Goal: Task Accomplishment & Management: Complete application form

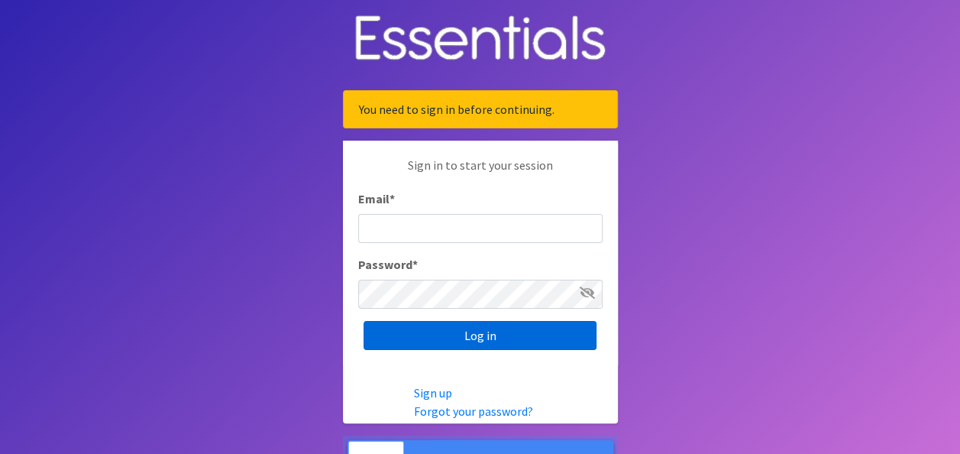
type input "[EMAIL_ADDRESS][DOMAIN_NAME]"
click at [456, 338] on input "Log in" at bounding box center [480, 335] width 233 height 29
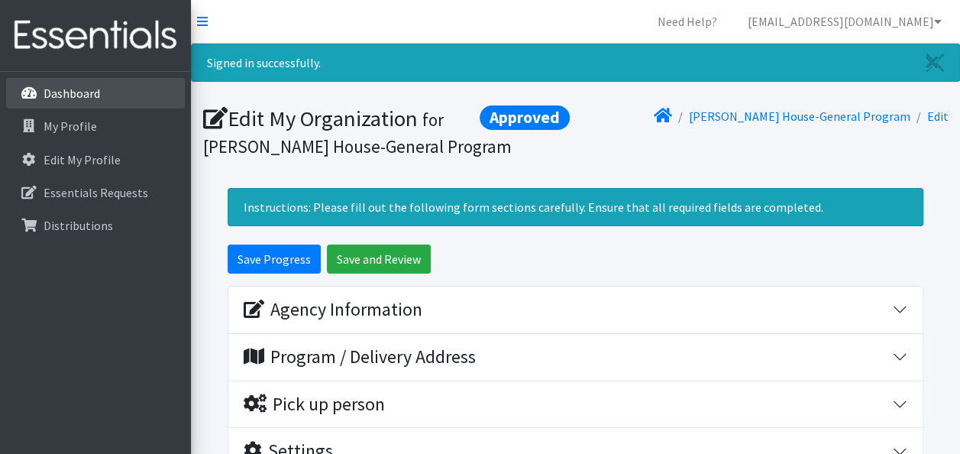
click at [110, 94] on link "Dashboard" at bounding box center [95, 93] width 179 height 31
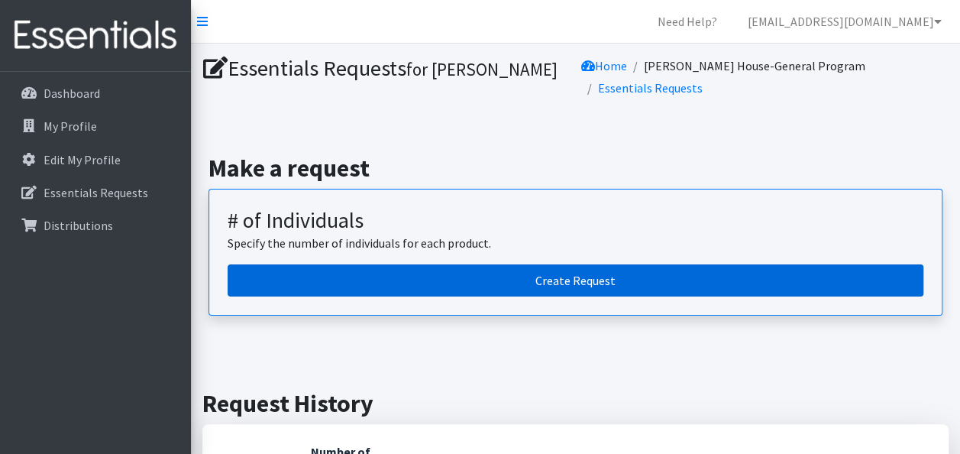
click at [570, 264] on link "Create Request" at bounding box center [576, 280] width 696 height 32
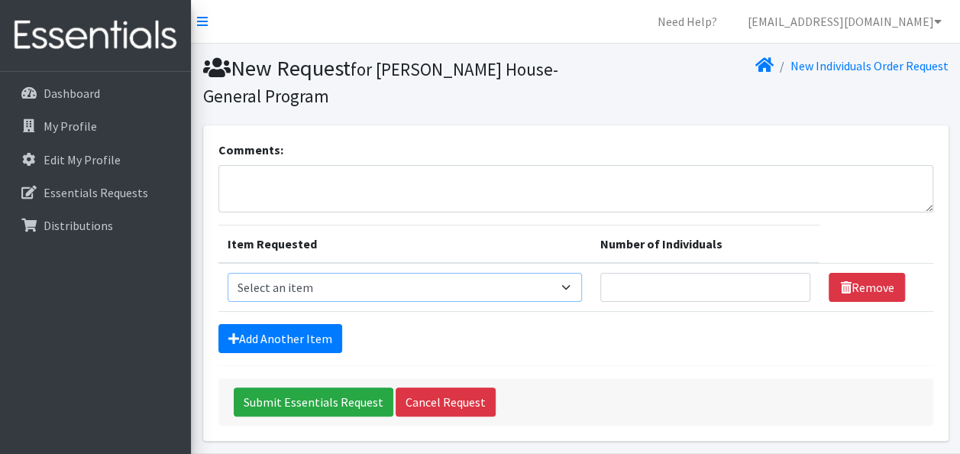
click at [359, 290] on select "Select an item # - Total number of kids being served with this order: Baby wipe…" at bounding box center [405, 287] width 355 height 29
select select "2649"
click at [228, 273] on select "Select an item # - Total number of kids being served with this order: Baby wipe…" at bounding box center [405, 287] width 355 height 29
click at [317, 335] on link "Add Another Item" at bounding box center [281, 338] width 124 height 29
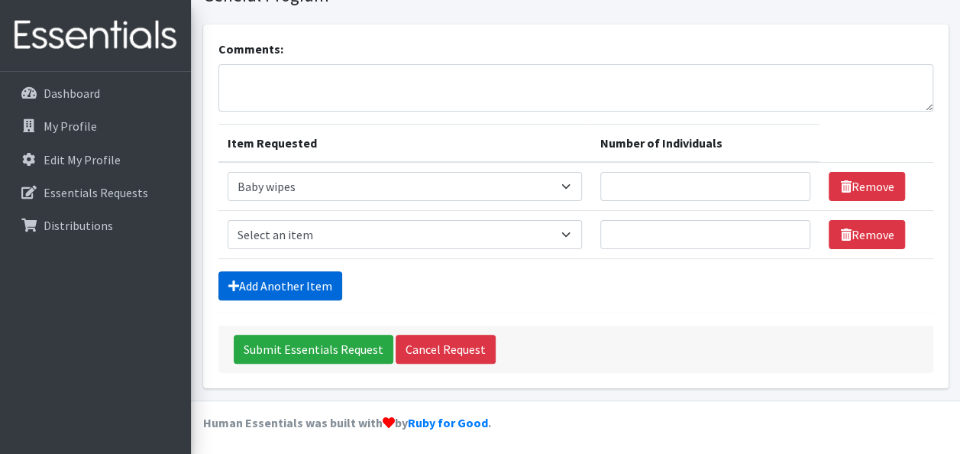
scroll to position [102, 0]
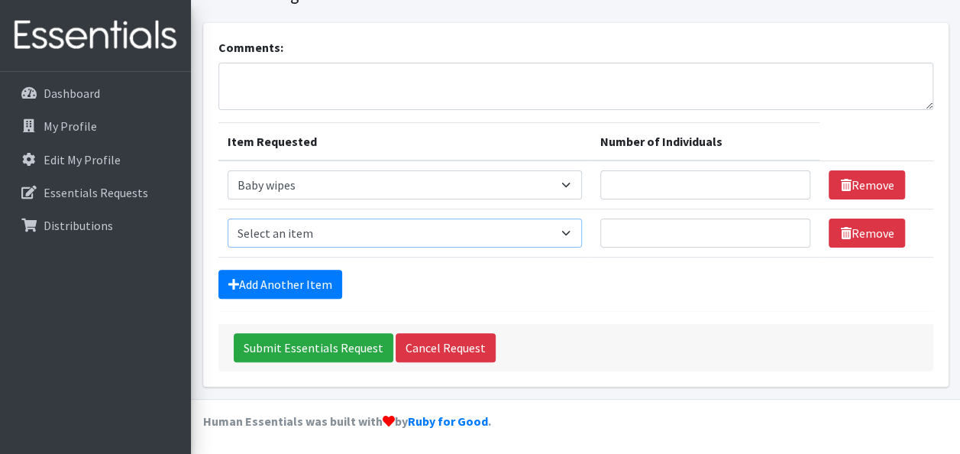
click at [336, 222] on select "Select an item # - Total number of kids being served with this order: Baby wipe…" at bounding box center [405, 233] width 355 height 29
select select "2648"
click at [228, 219] on select "Select an item # - Total number of kids being served with this order: Baby wipe…" at bounding box center [405, 233] width 355 height 29
click at [289, 280] on link "Add Another Item" at bounding box center [281, 284] width 124 height 29
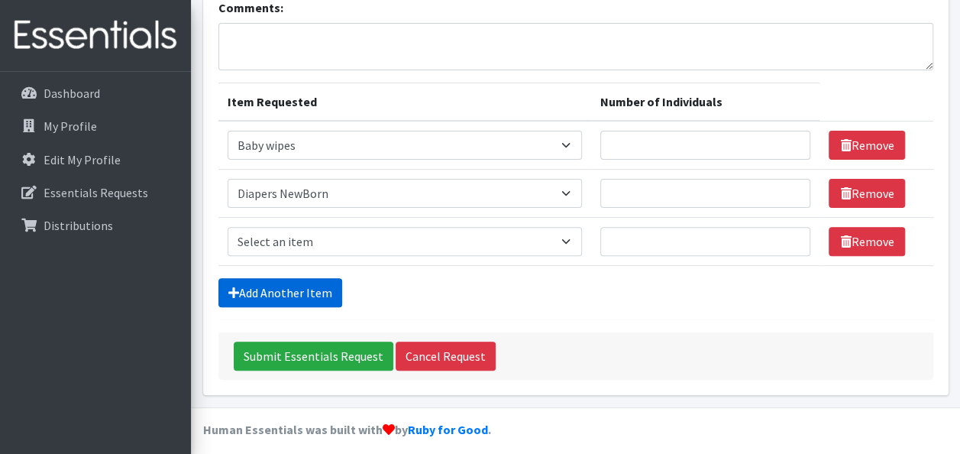
scroll to position [150, 0]
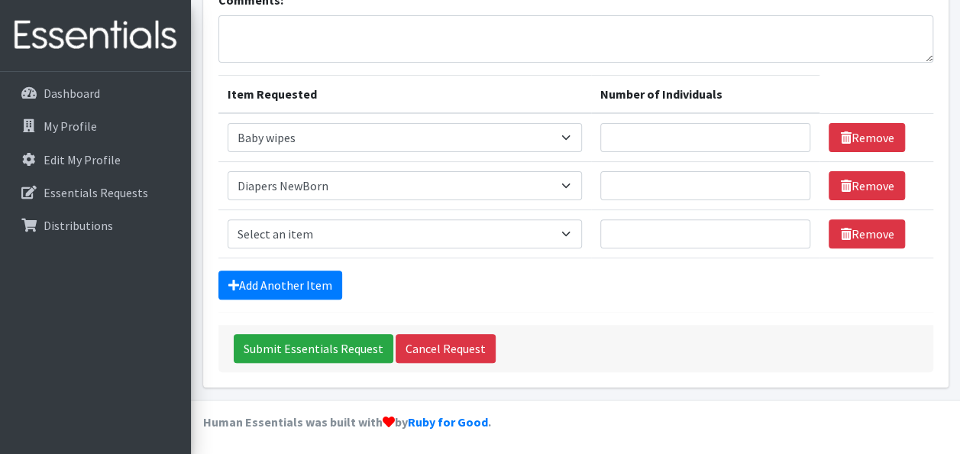
click at [316, 210] on td "Item Requested Select an item # - Total number of kids being served with this o…" at bounding box center [405, 234] width 373 height 48
click at [318, 225] on select "Select an item # - Total number of kids being served with this order: Baby wipe…" at bounding box center [405, 233] width 355 height 29
select select "2665"
click at [228, 219] on select "Select an item # - Total number of kids being served with this order: Baby wipe…" at bounding box center [405, 233] width 355 height 29
click at [315, 272] on link "Add Another Item" at bounding box center [281, 284] width 124 height 29
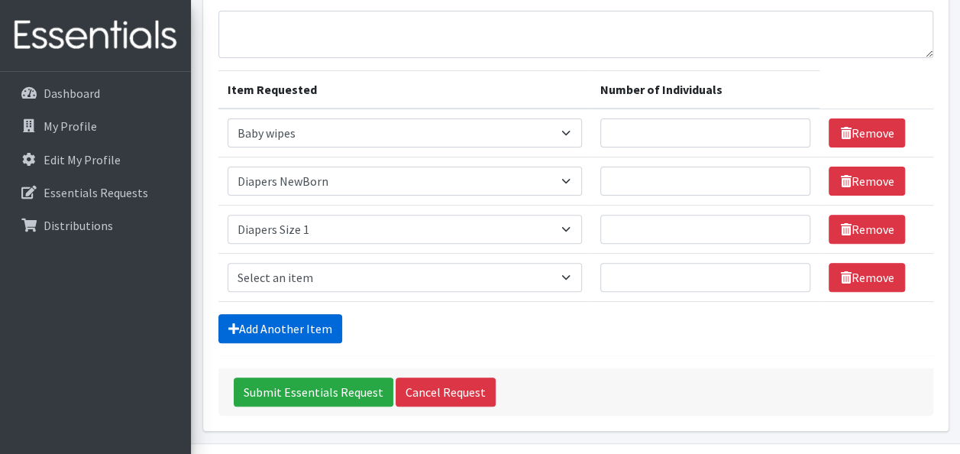
scroll to position [198, 0]
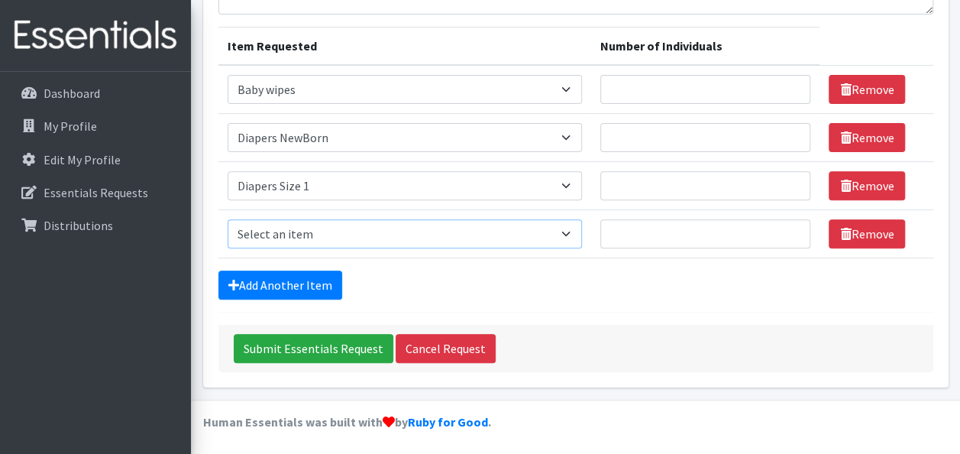
click at [329, 235] on select "Select an item # - Total number of kids being served with this order: Baby wipe…" at bounding box center [405, 233] width 355 height 29
select select "2668"
click at [228, 219] on select "Select an item # - Total number of kids being served with this order: Baby wipe…" at bounding box center [405, 233] width 355 height 29
click at [309, 289] on link "Add Another Item" at bounding box center [281, 284] width 124 height 29
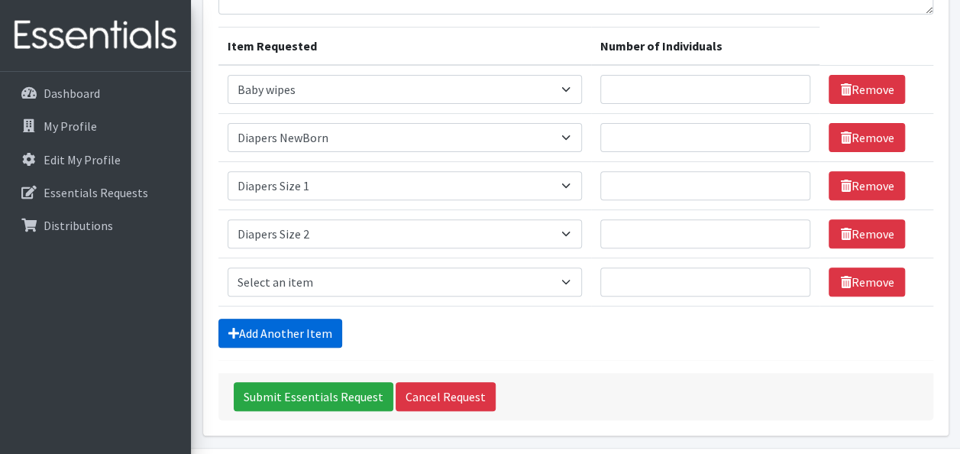
scroll to position [246, 0]
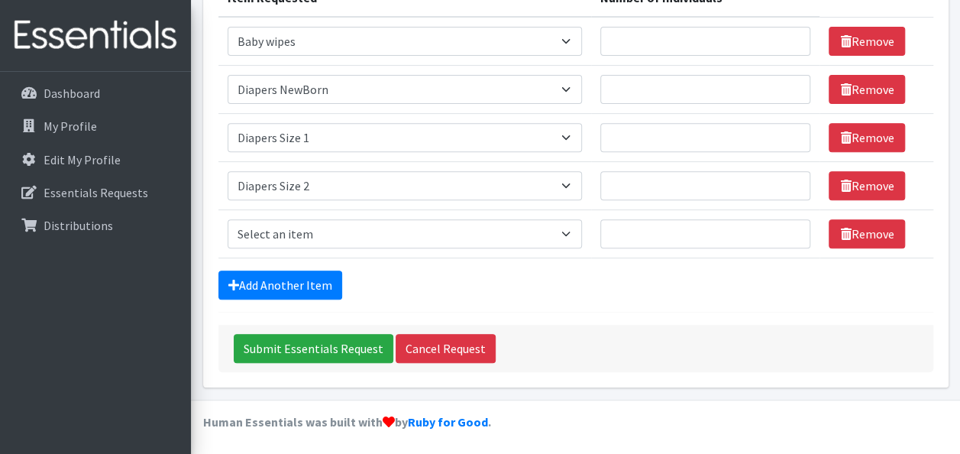
click at [341, 211] on td "Item Requested Select an item # - Total number of kids being served with this o…" at bounding box center [405, 234] width 373 height 48
click at [341, 234] on select "Select an item # - Total number of kids being served with this order: Baby wipe…" at bounding box center [405, 233] width 355 height 29
select select "2655"
click at [228, 219] on select "Select an item # - Total number of kids being served with this order: Baby wipe…" at bounding box center [405, 233] width 355 height 29
click at [303, 295] on link "Add Another Item" at bounding box center [281, 284] width 124 height 29
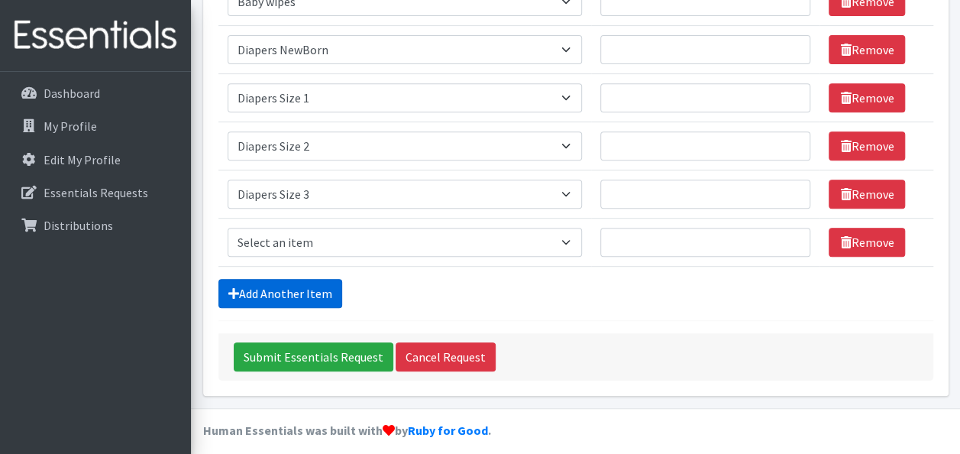
scroll to position [293, 0]
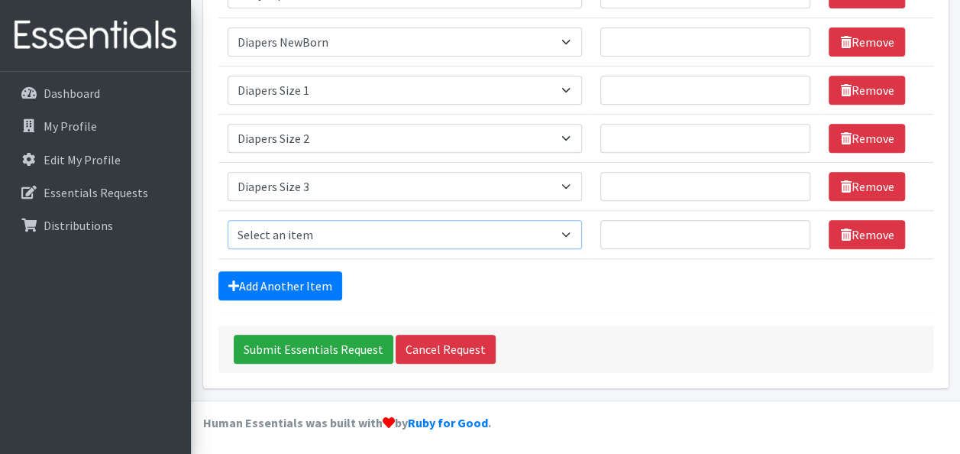
click at [324, 230] on select "Select an item # - Total number of kids being served with this order: Baby wipe…" at bounding box center [405, 234] width 355 height 29
select select "2661"
click at [228, 220] on select "Select an item # - Total number of kids being served with this order: Baby wipe…" at bounding box center [405, 234] width 355 height 29
click at [296, 277] on link "Add Another Item" at bounding box center [281, 285] width 124 height 29
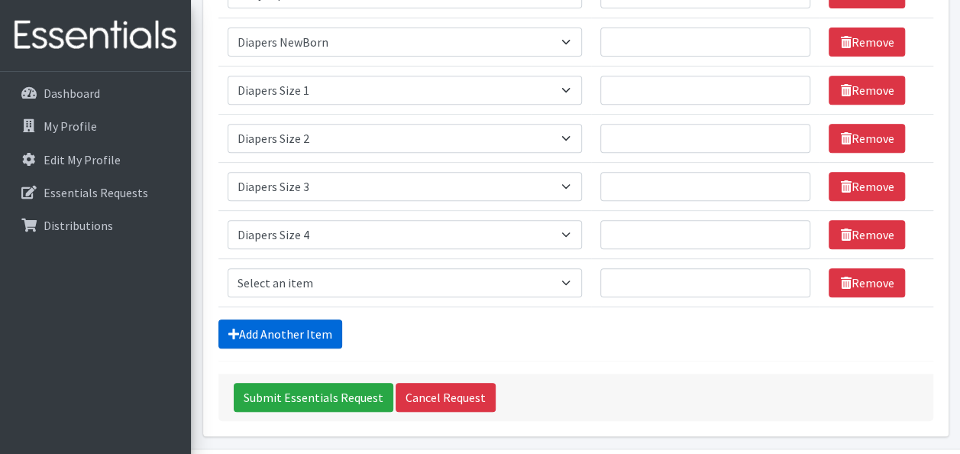
scroll to position [342, 0]
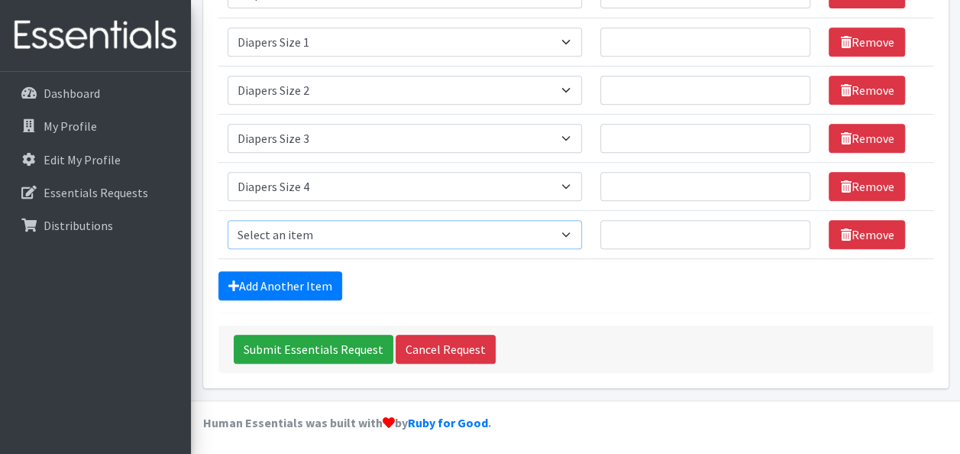
click at [326, 232] on select "Select an item # - Total number of kids being served with this order: Baby wipe…" at bounding box center [405, 234] width 355 height 29
select select "2652"
click at [228, 220] on select "Select an item # - Total number of kids being served with this order: Baby wipe…" at bounding box center [405, 234] width 355 height 29
click at [293, 274] on link "Add Another Item" at bounding box center [281, 285] width 124 height 29
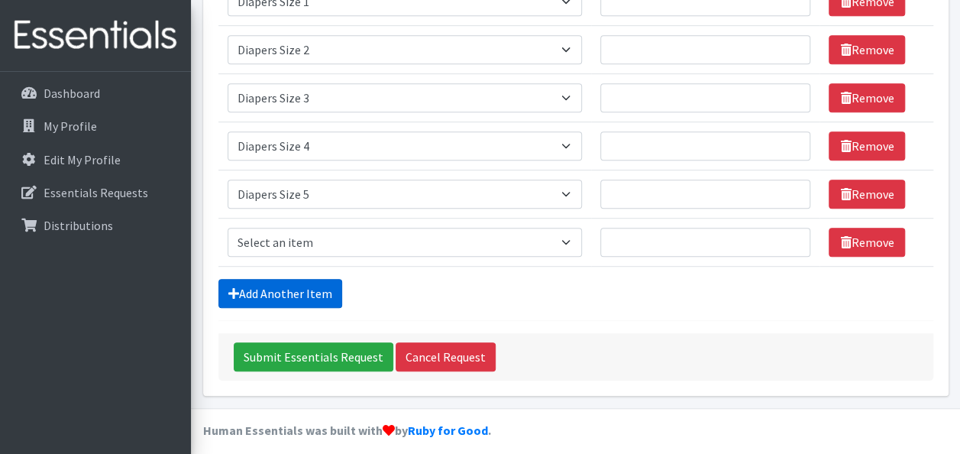
scroll to position [390, 0]
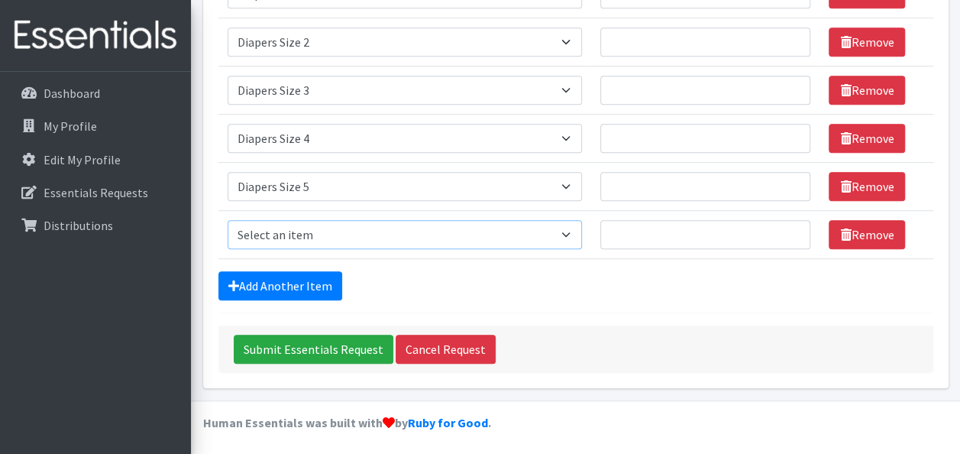
click at [336, 230] on select "Select an item # - Total number of kids being served with this order: Baby wipe…" at bounding box center [405, 234] width 355 height 29
select select "2644"
click at [228, 220] on select "Select an item # - Total number of kids being served with this order: Baby wipe…" at bounding box center [405, 234] width 355 height 29
click at [303, 271] on link "Add Another Item" at bounding box center [281, 285] width 124 height 29
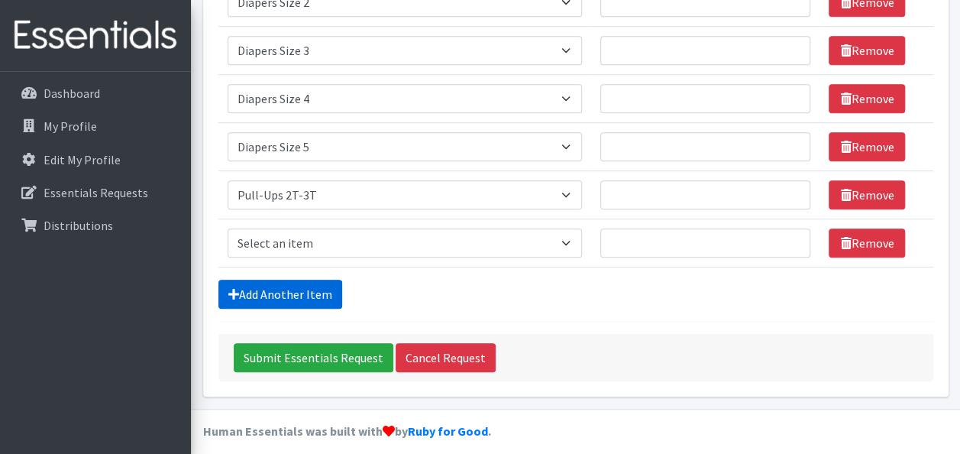
scroll to position [437, 0]
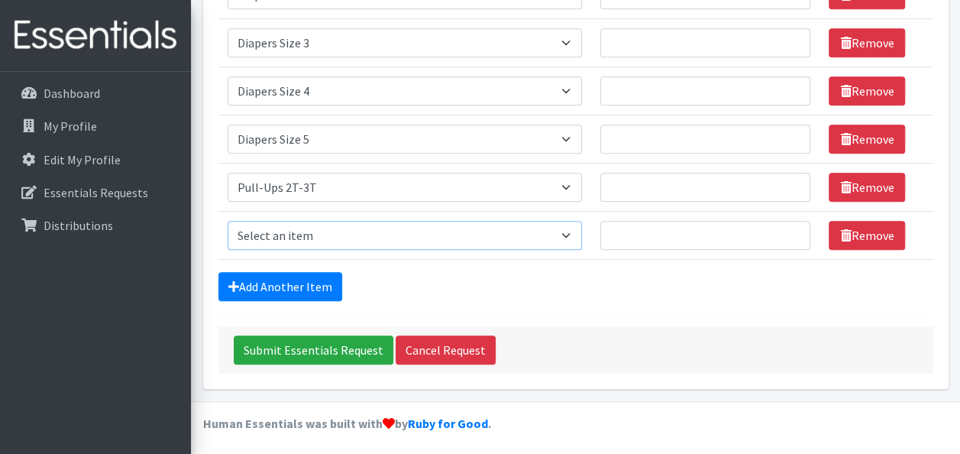
click at [306, 235] on select "Select an item # - Total number of kids being served with this order: Baby wipe…" at bounding box center [405, 235] width 355 height 29
select select "2674"
click at [228, 221] on select "Select an item # - Total number of kids being served with this order: Baby wipe…" at bounding box center [405, 235] width 355 height 29
click at [295, 280] on link "Add Another Item" at bounding box center [281, 286] width 124 height 29
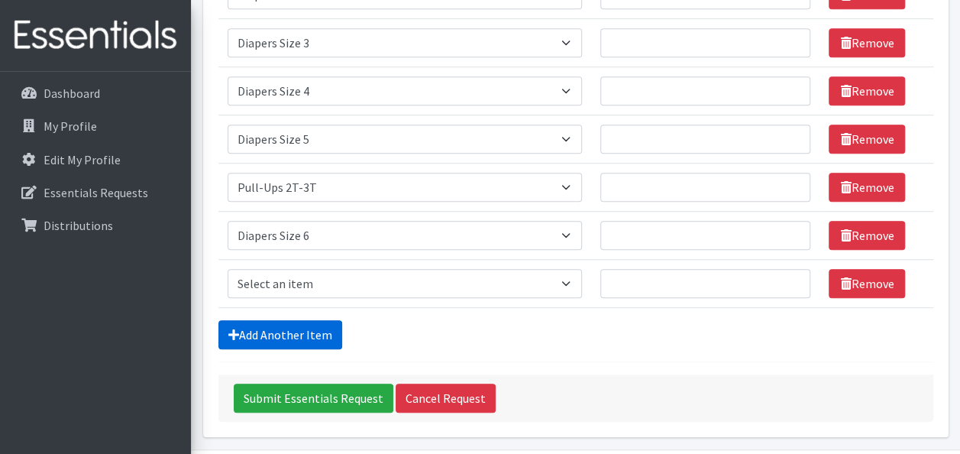
scroll to position [485, 0]
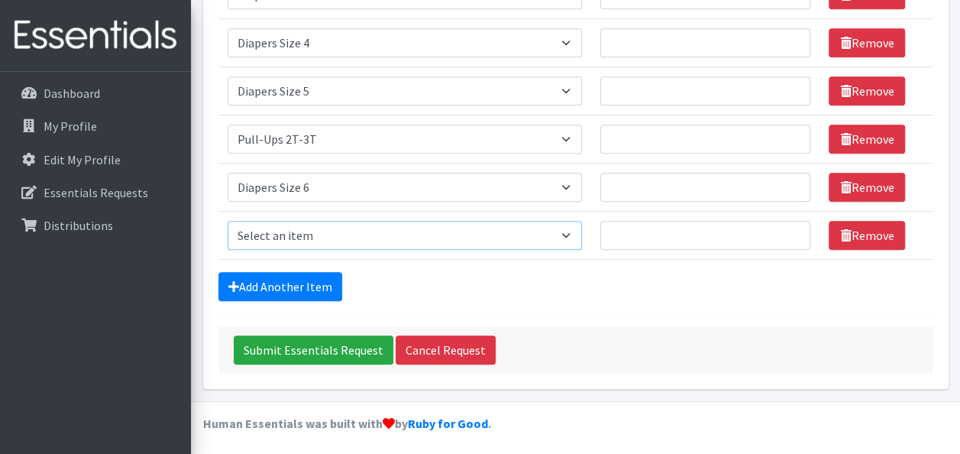
click at [316, 235] on select "Select an item # - Total number of kids being served with this order: Baby wipe…" at bounding box center [405, 235] width 355 height 29
click at [427, 303] on form "Comments: Item Requested Number of Individuals Item Requested Select an item # …" at bounding box center [576, 14] width 715 height 718
click at [345, 225] on select "Select an item # - Total number of kids being served with this order: Baby wipe…" at bounding box center [405, 235] width 355 height 29
select select "2675"
click at [228, 221] on select "Select an item # - Total number of kids being served with this order: Baby wipe…" at bounding box center [405, 235] width 355 height 29
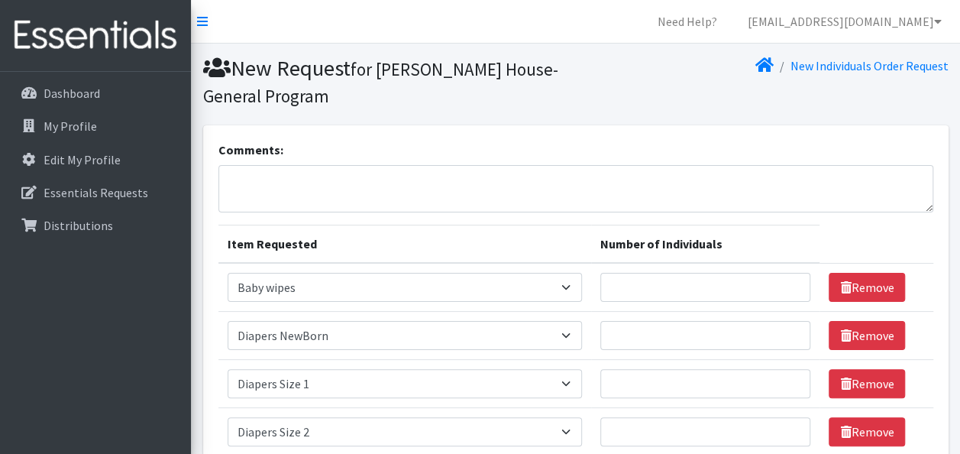
scroll to position [235, 0]
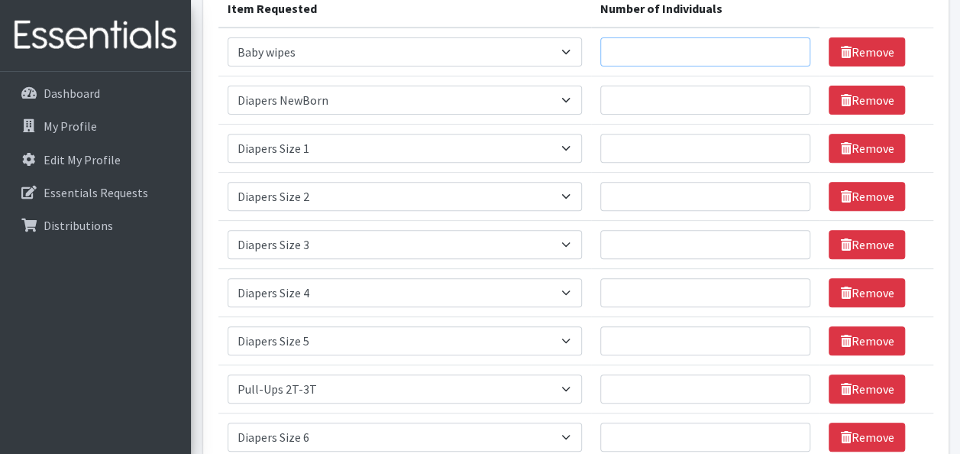
click at [727, 54] on input "Number of Individuals" at bounding box center [706, 51] width 211 height 29
type input "5"
click at [694, 114] on td "Number of Individuals" at bounding box center [705, 100] width 229 height 48
click at [692, 109] on input "Number of Individuals" at bounding box center [706, 100] width 211 height 29
type input "5"
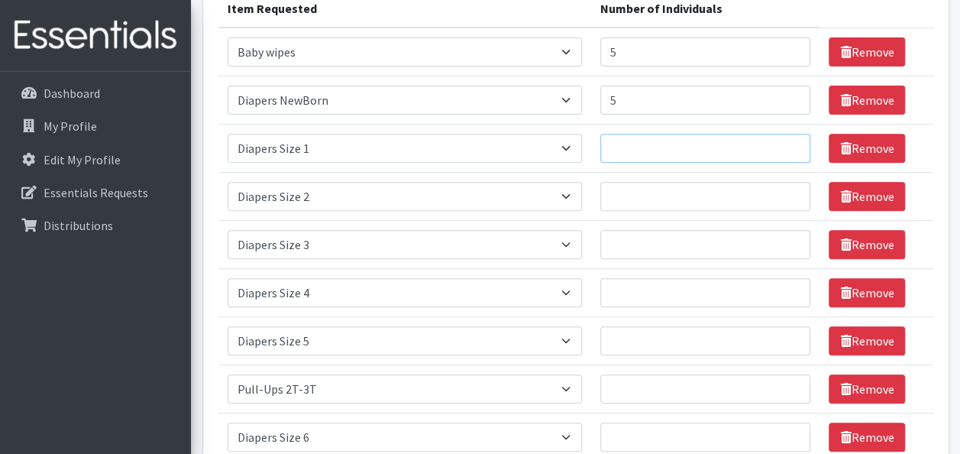
click at [665, 150] on input "Number of Individuals" at bounding box center [706, 148] width 211 height 29
type input "5"
click at [656, 215] on td "Number of Individuals" at bounding box center [705, 197] width 229 height 48
click at [652, 189] on input "Number of Individuals" at bounding box center [706, 196] width 211 height 29
type input "5"
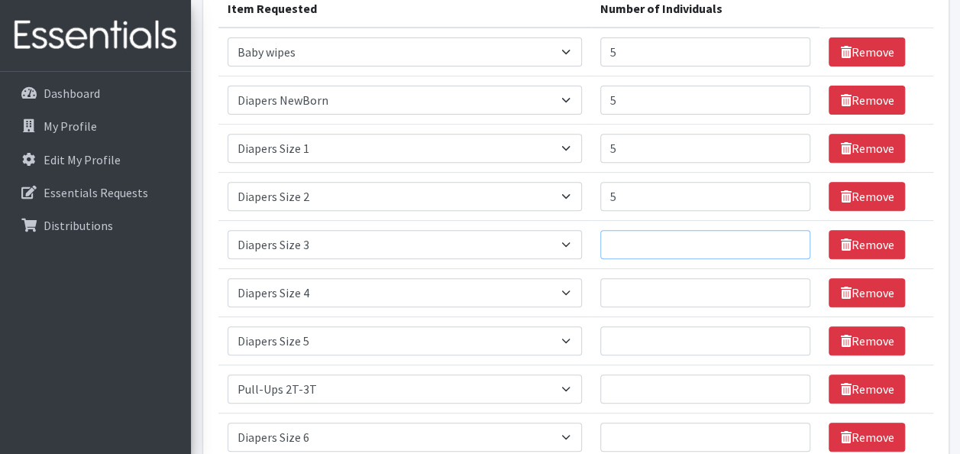
click at [639, 238] on input "Number of Individuals" at bounding box center [706, 244] width 211 height 29
type input "5"
click at [642, 290] on input "Number of Individuals" at bounding box center [706, 292] width 211 height 29
type input "5"
click at [629, 350] on input "Number of Individuals" at bounding box center [706, 340] width 211 height 29
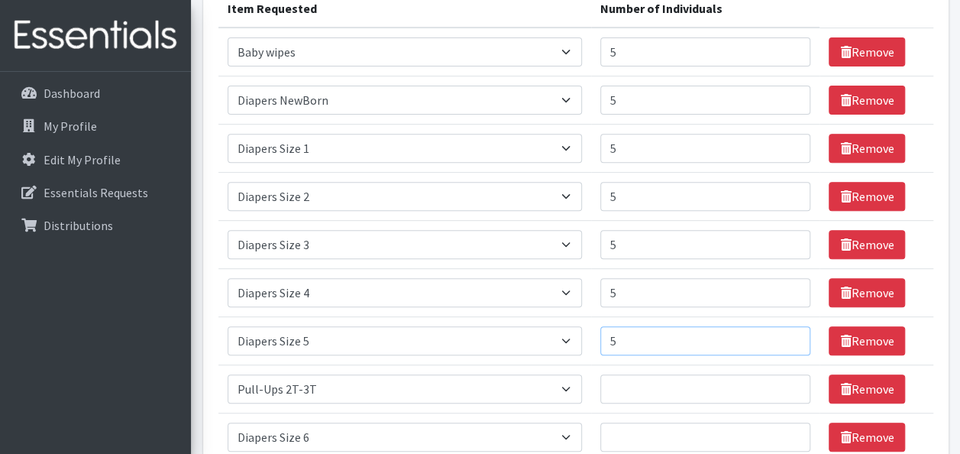
type input "5"
click at [627, 392] on input "Number of Individuals" at bounding box center [706, 388] width 211 height 29
type input "5"
click at [635, 425] on input "Number of Individuals" at bounding box center [706, 437] width 211 height 29
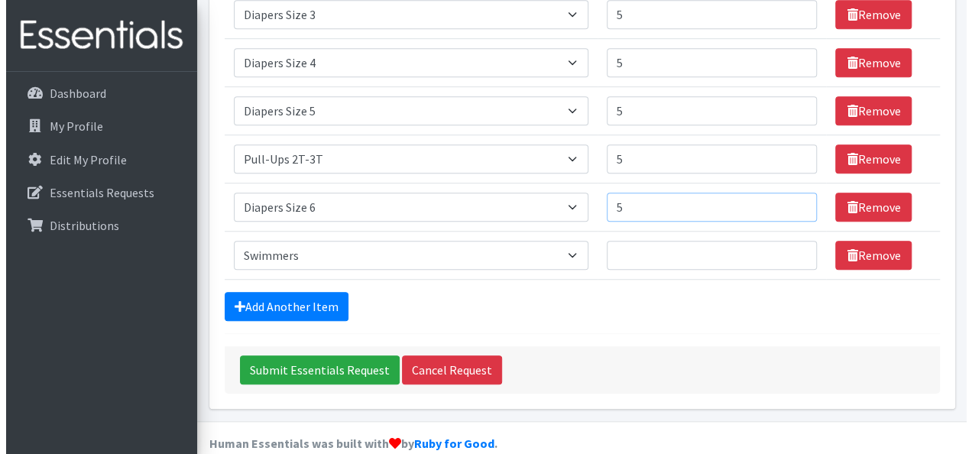
scroll to position [485, 0]
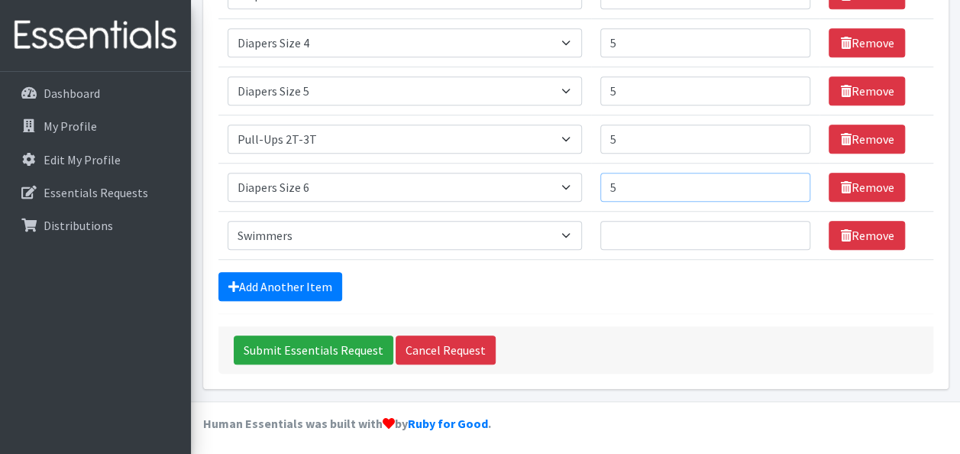
type input "5"
click at [624, 237] on input "Number of Individuals" at bounding box center [706, 235] width 211 height 29
type input "5"
click at [351, 355] on input "Submit Essentials Request" at bounding box center [314, 349] width 160 height 29
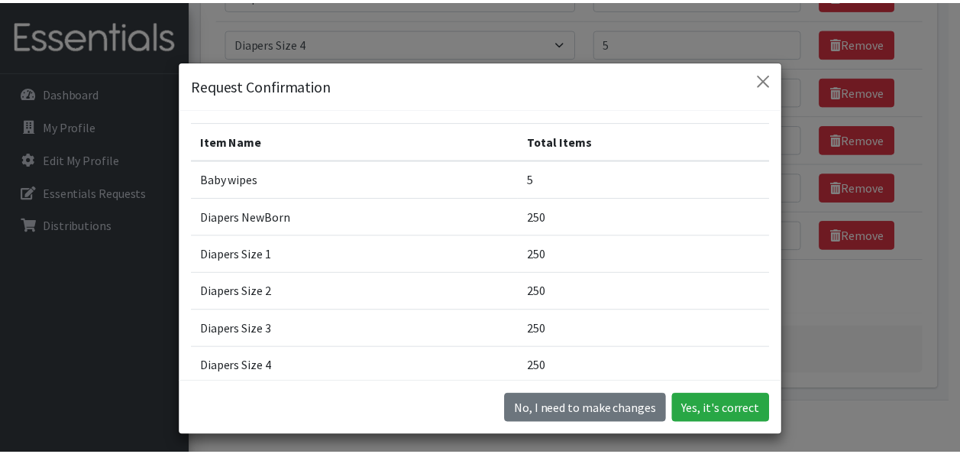
scroll to position [278, 0]
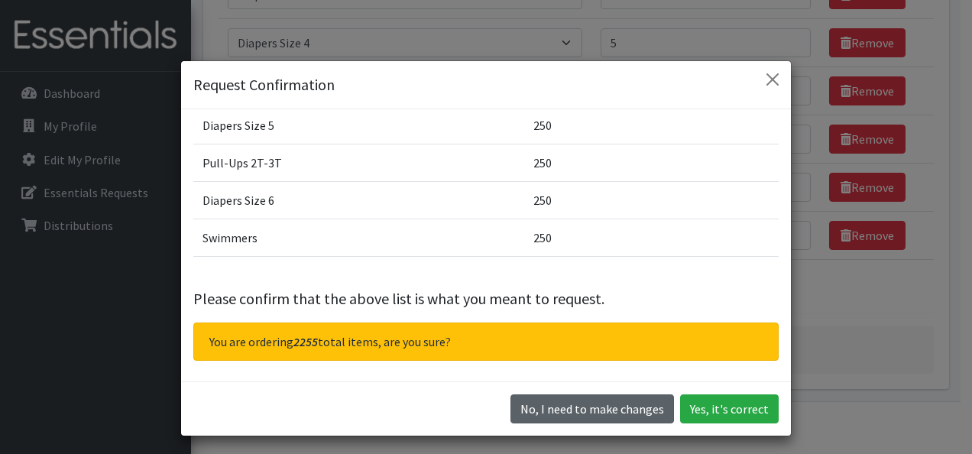
click at [568, 397] on button "No, I need to make changes" at bounding box center [592, 408] width 164 height 29
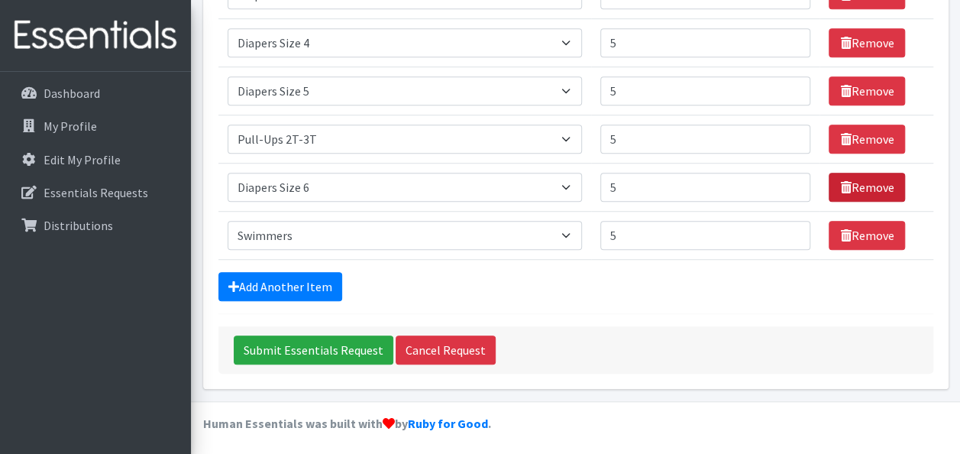
click at [854, 185] on link "Remove" at bounding box center [867, 187] width 76 height 29
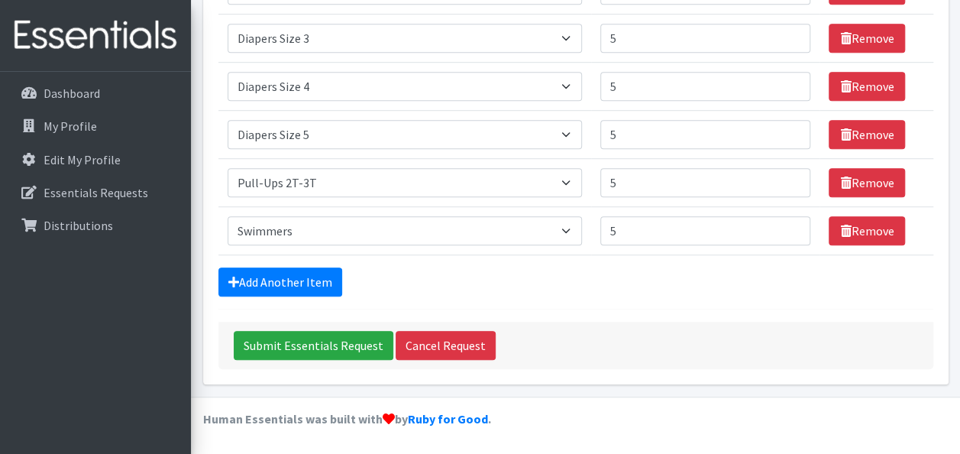
scroll to position [437, 0]
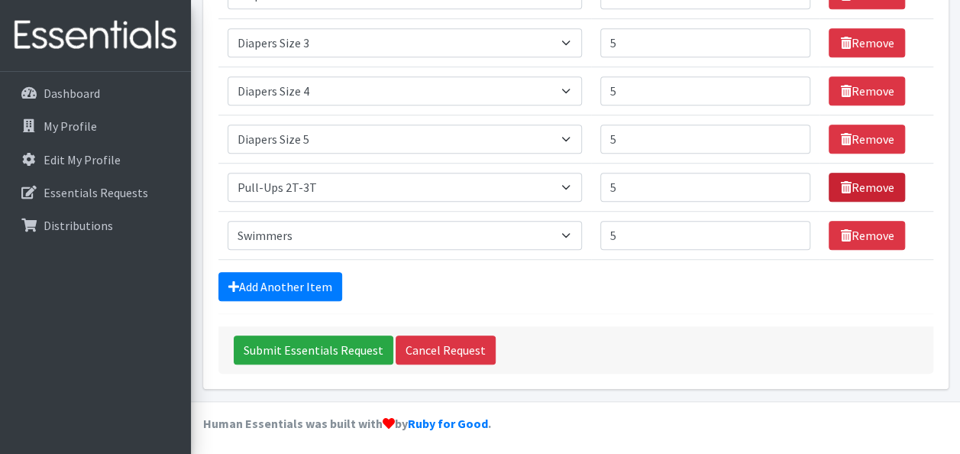
click at [849, 184] on link "Remove" at bounding box center [867, 187] width 76 height 29
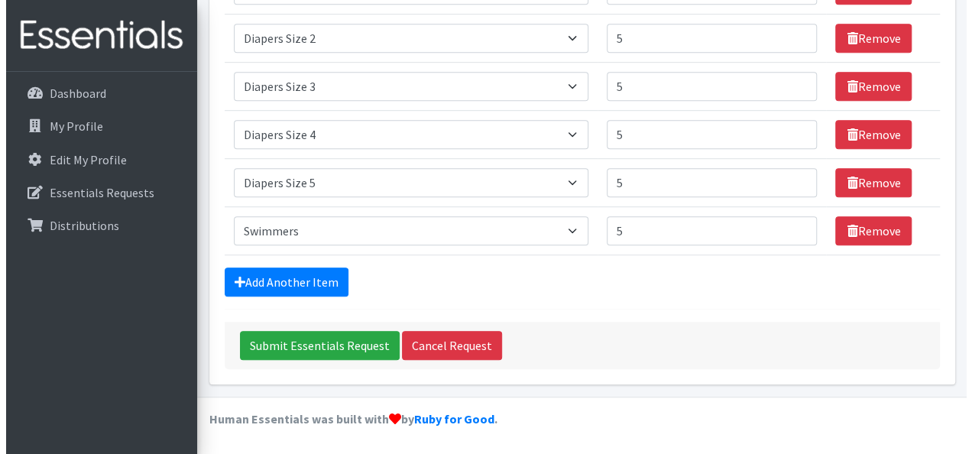
scroll to position [390, 0]
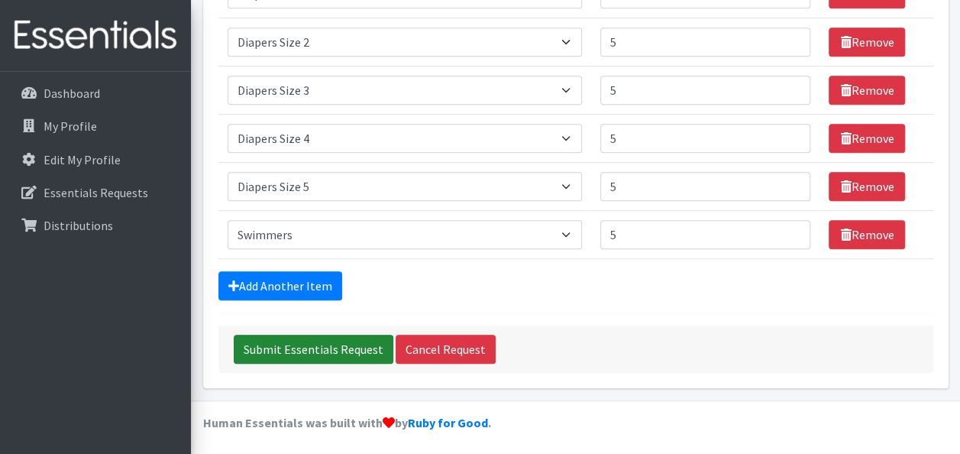
click at [284, 352] on input "Submit Essentials Request" at bounding box center [314, 349] width 160 height 29
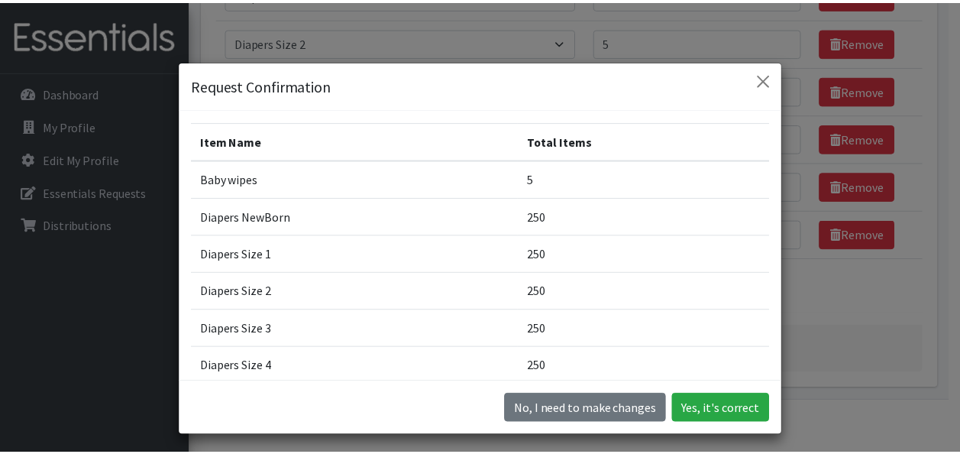
scroll to position [203, 0]
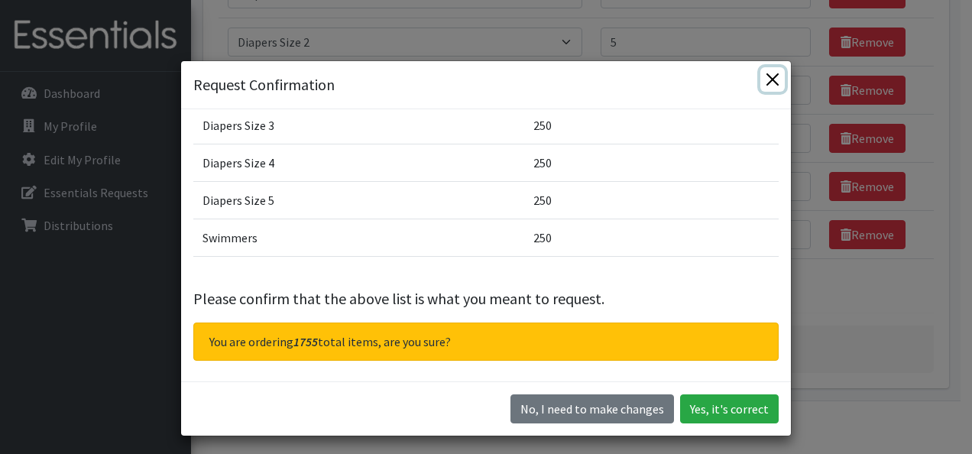
click at [764, 72] on button "Close" at bounding box center [772, 79] width 24 height 24
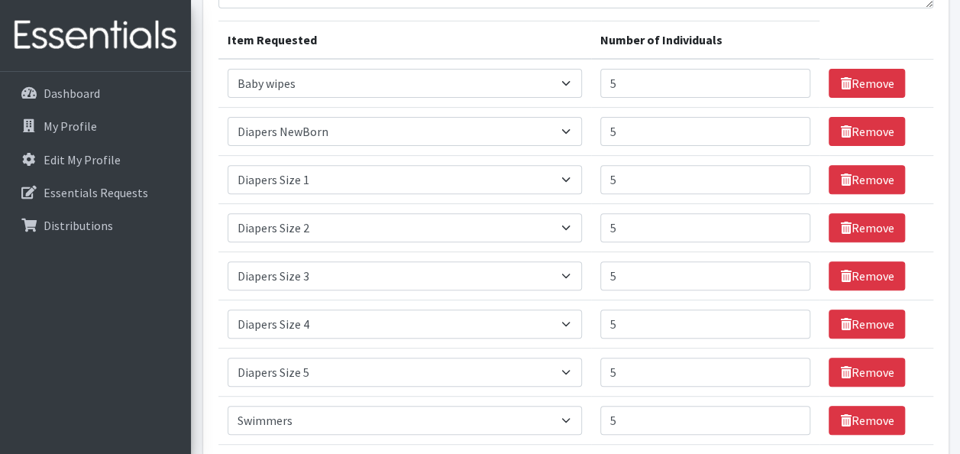
scroll to position [202, 0]
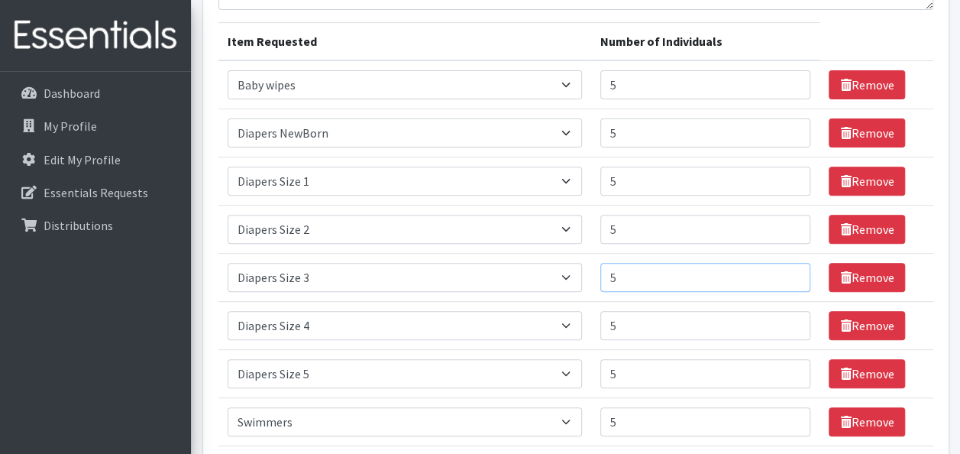
click at [668, 277] on input "5" at bounding box center [706, 277] width 211 height 29
type input "6"
click at [644, 240] on input "5" at bounding box center [706, 229] width 211 height 29
type input "6"
click at [634, 319] on input "5" at bounding box center [706, 325] width 211 height 29
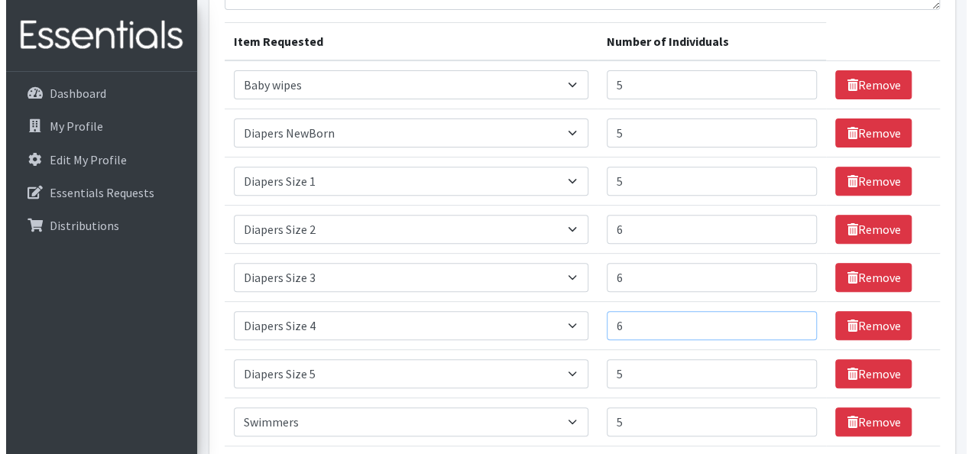
scroll to position [390, 0]
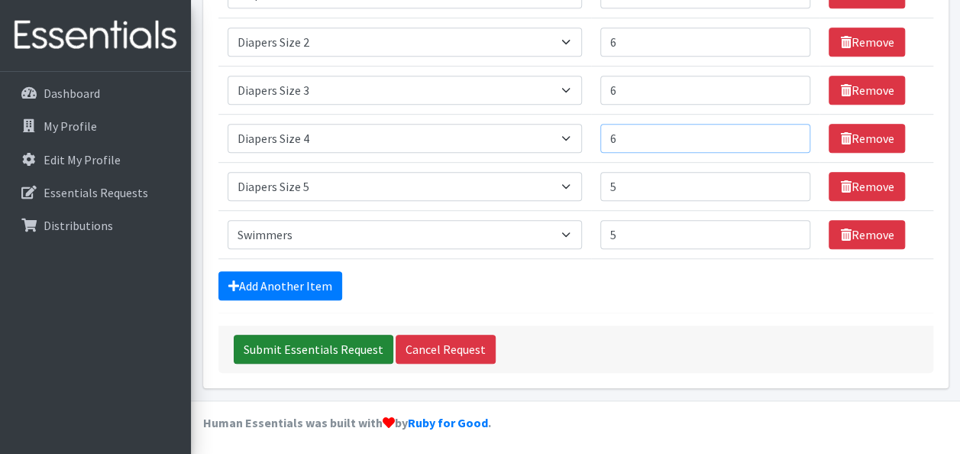
type input "6"
click at [316, 349] on input "Submit Essentials Request" at bounding box center [314, 349] width 160 height 29
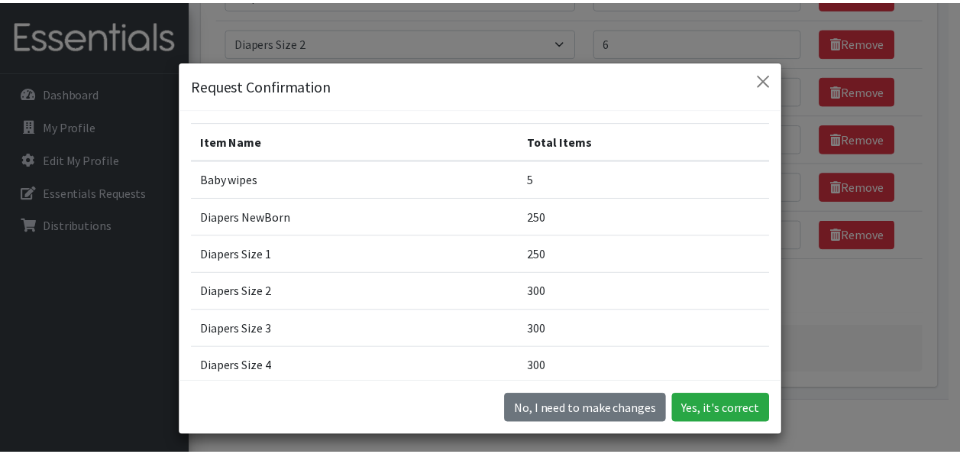
scroll to position [203, 0]
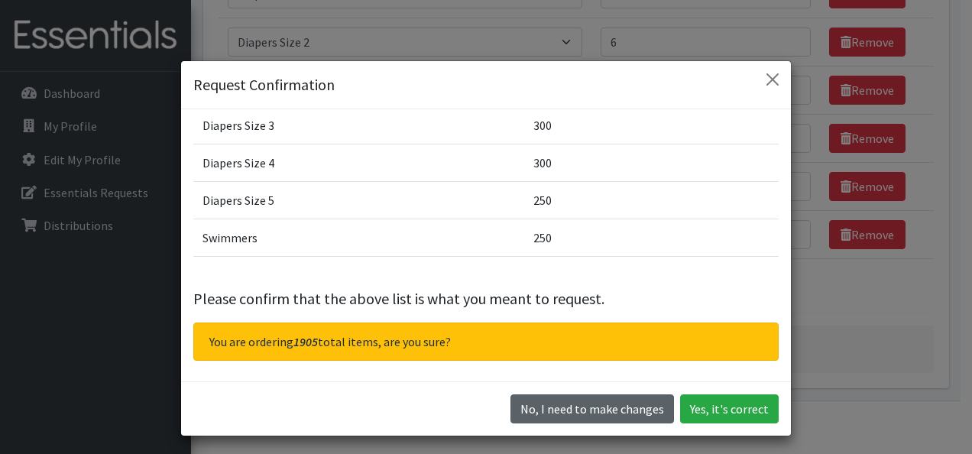
click at [549, 414] on button "No, I need to make changes" at bounding box center [592, 408] width 164 height 29
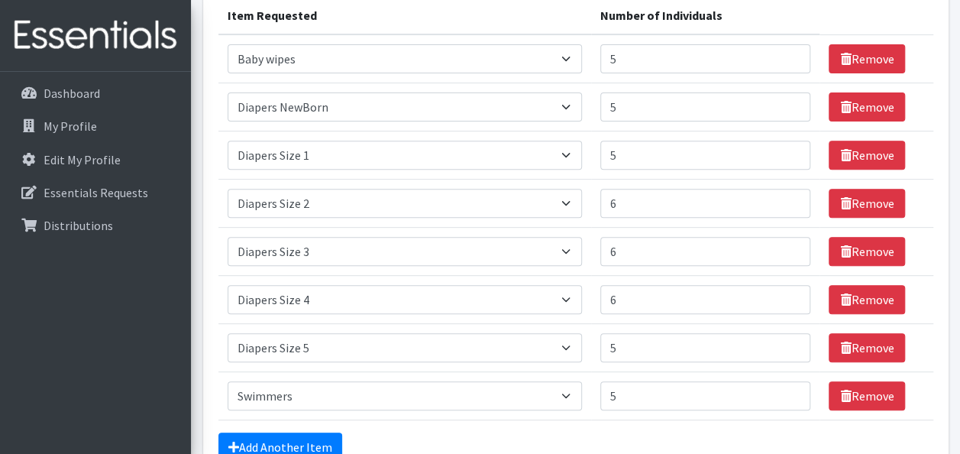
scroll to position [229, 0]
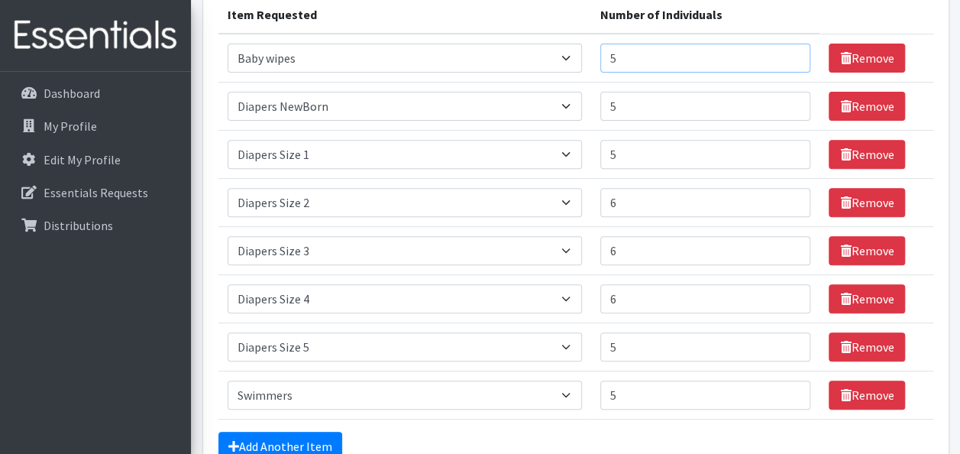
click at [633, 71] on input "5" at bounding box center [706, 58] width 211 height 29
type input "6"
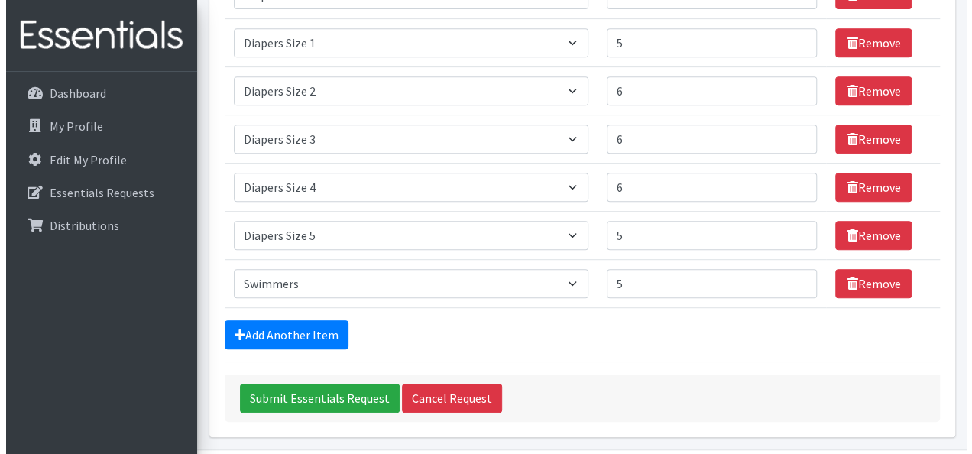
scroll to position [348, 0]
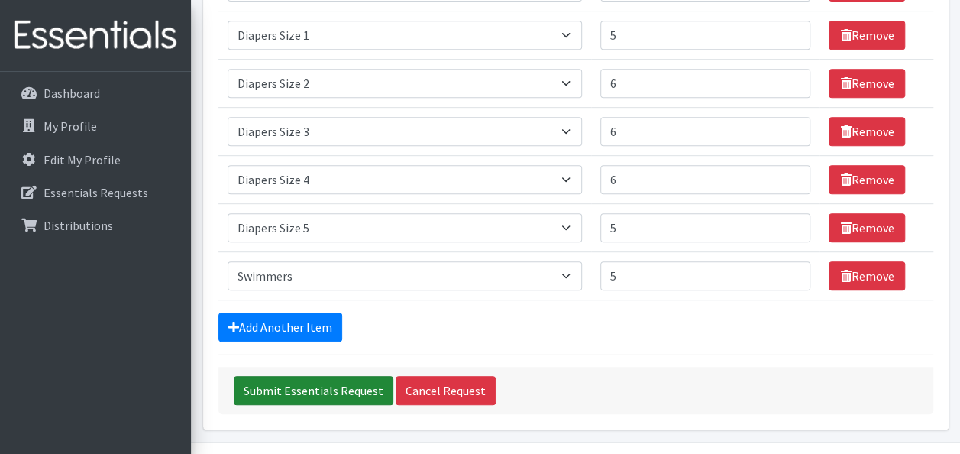
type input "7"
click at [326, 391] on input "Submit Essentials Request" at bounding box center [314, 390] width 160 height 29
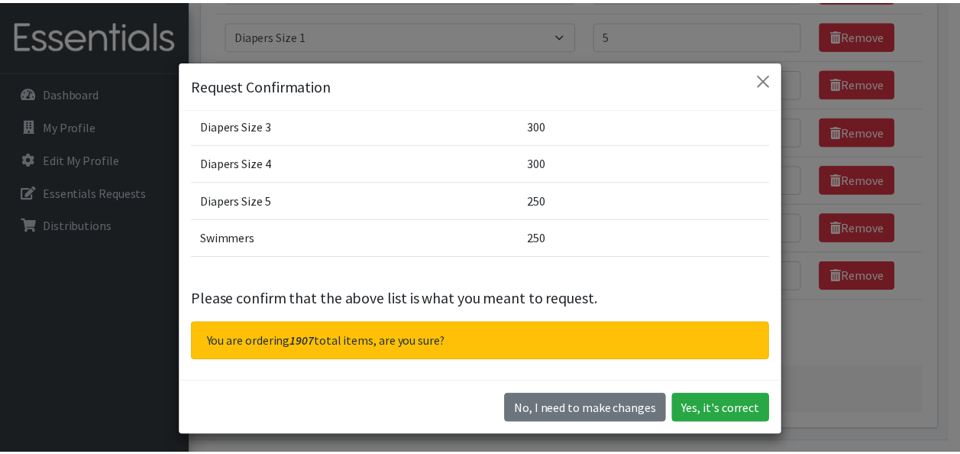
scroll to position [0, 0]
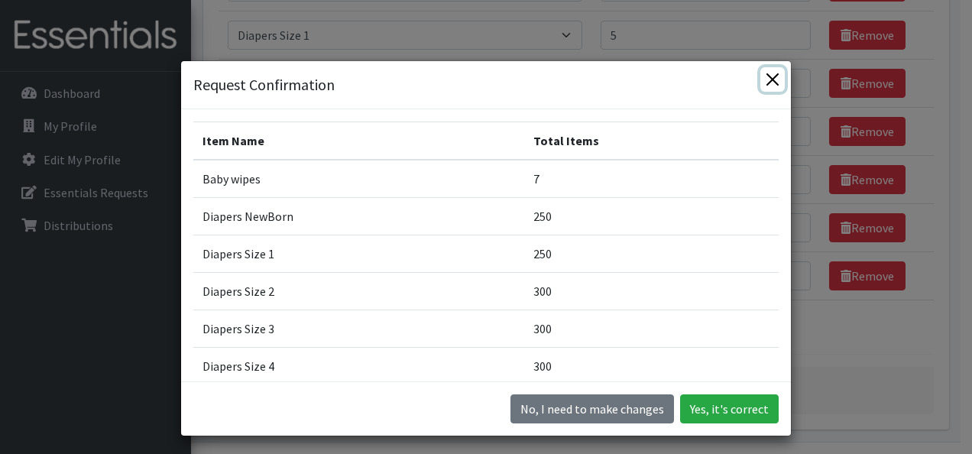
click at [778, 73] on button "Close" at bounding box center [772, 79] width 24 height 24
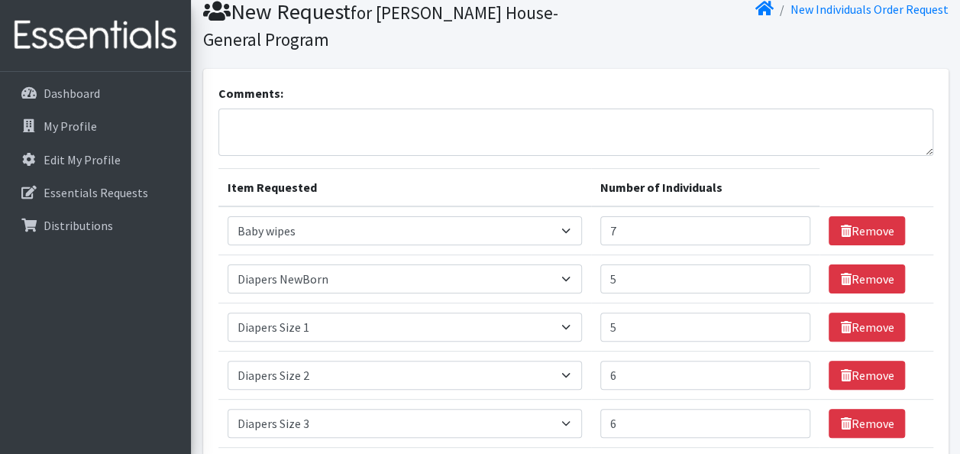
scroll to position [2, 0]
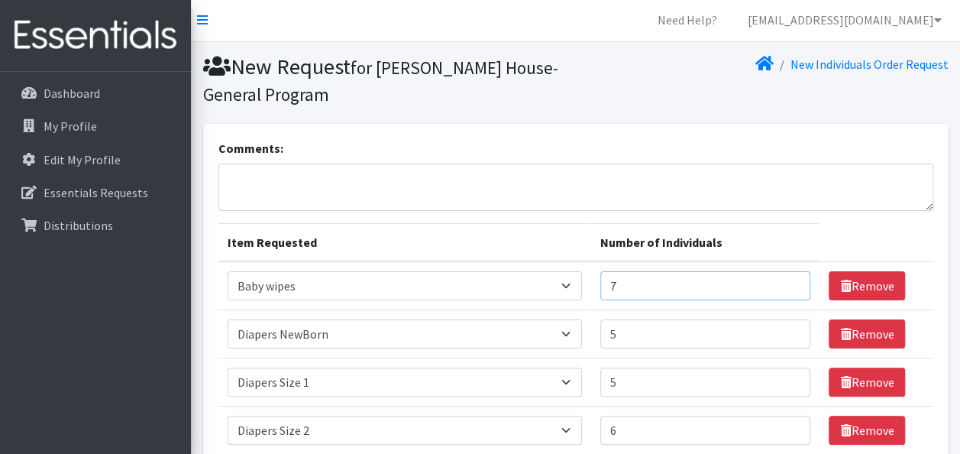
click at [630, 290] on input "7" at bounding box center [706, 285] width 211 height 29
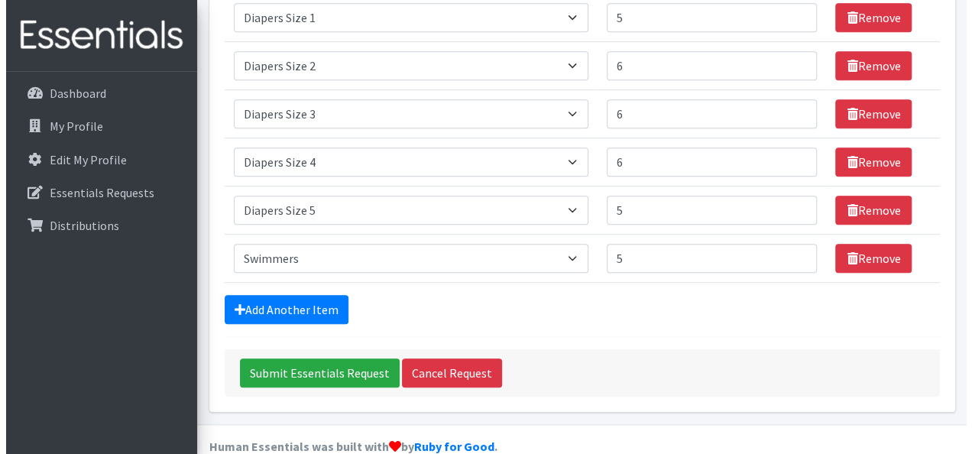
scroll to position [390, 0]
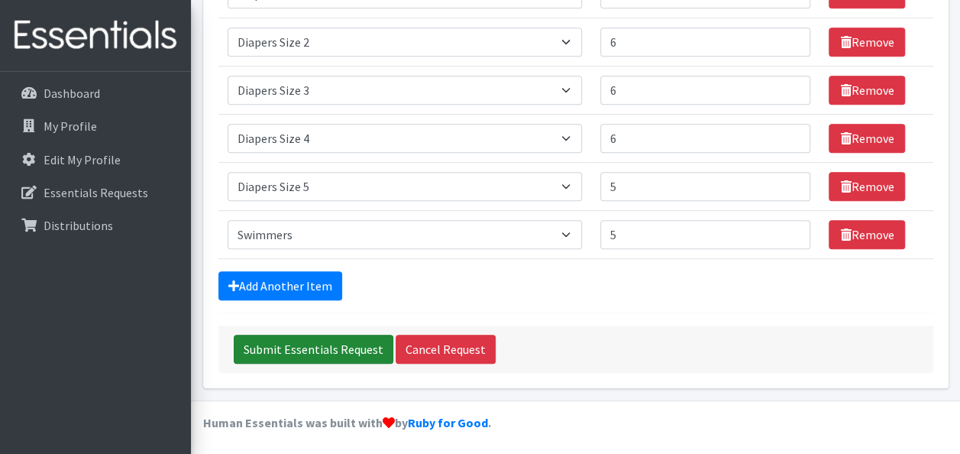
type input "10"
click at [276, 342] on input "Submit Essentials Request" at bounding box center [314, 349] width 160 height 29
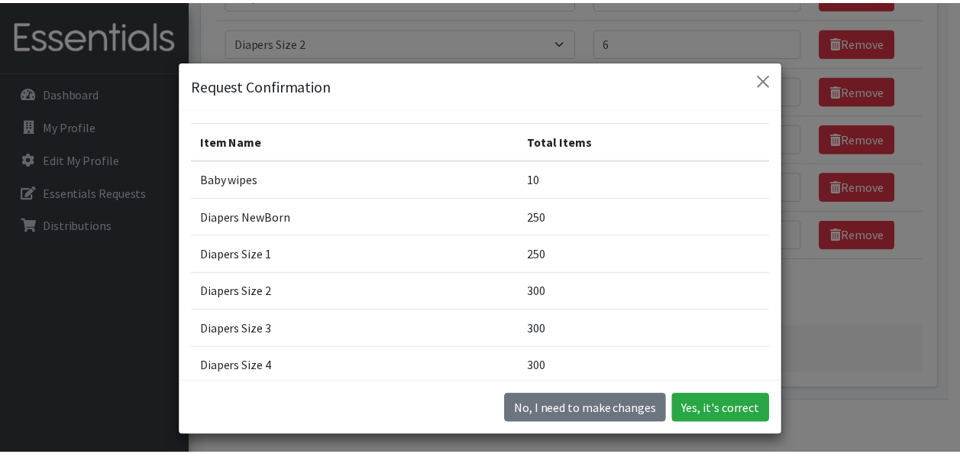
scroll to position [203, 0]
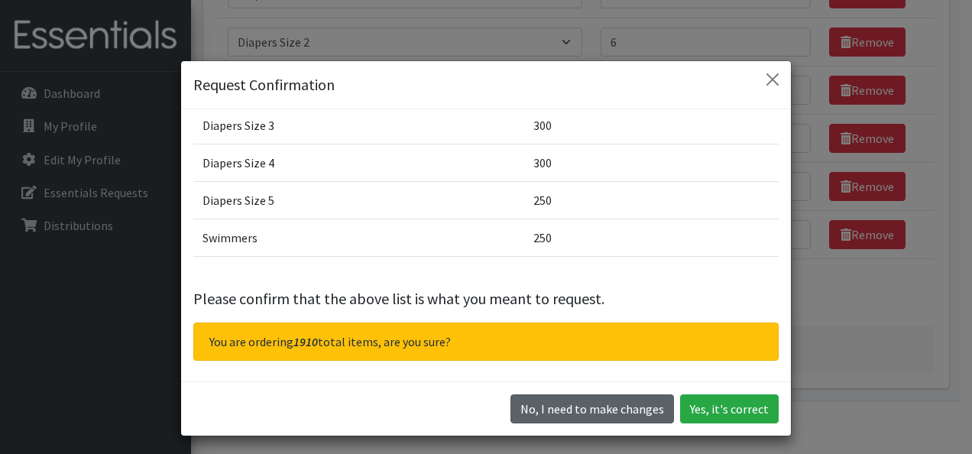
click at [642, 413] on button "No, I need to make changes" at bounding box center [592, 408] width 164 height 29
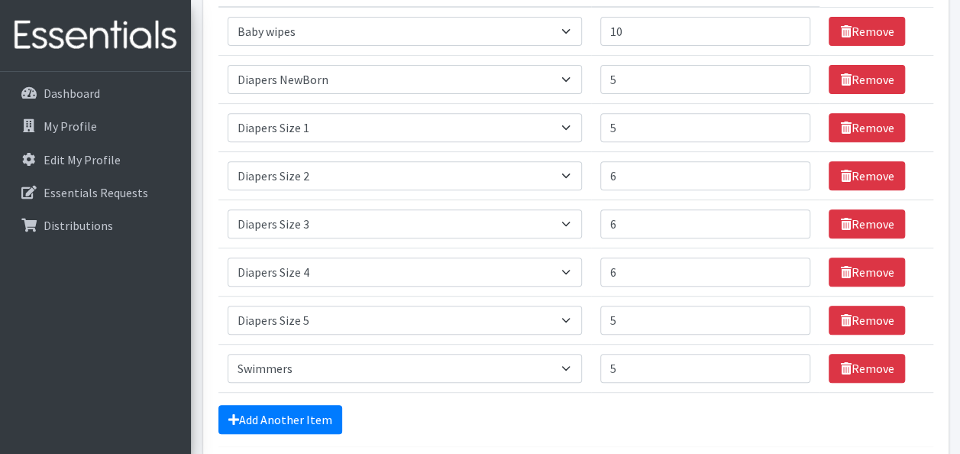
scroll to position [255, 0]
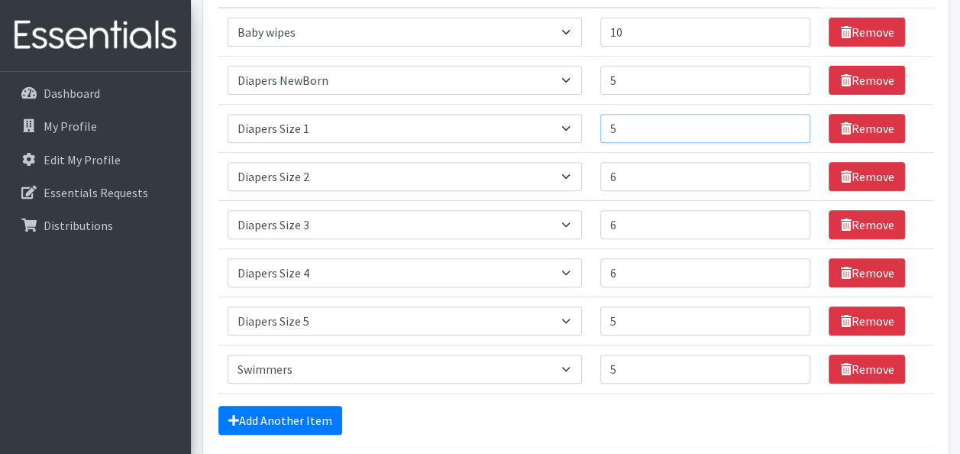
click at [631, 122] on input "5" at bounding box center [706, 128] width 211 height 29
type input "6"
click at [624, 87] on input "5" at bounding box center [706, 80] width 211 height 29
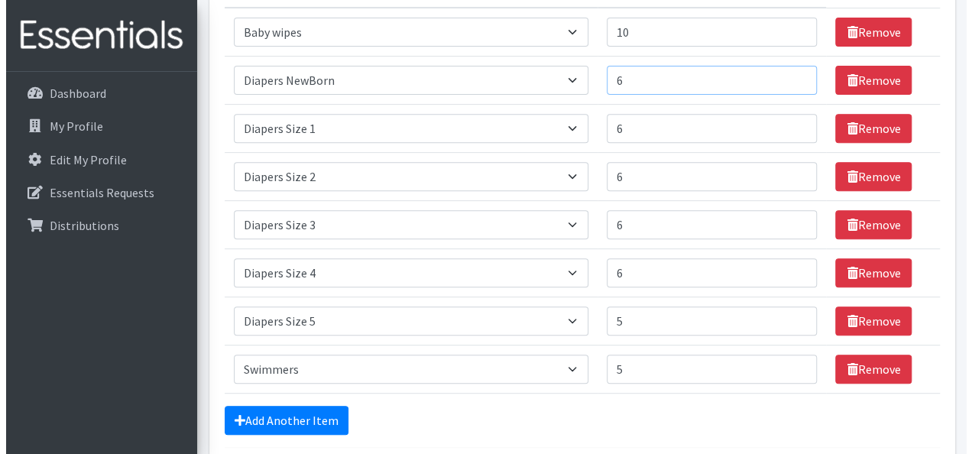
scroll to position [390, 0]
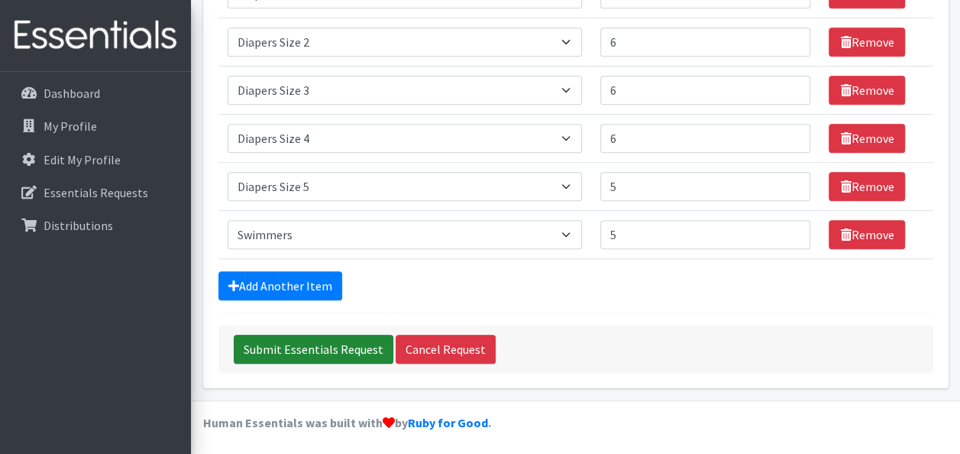
type input "6"
click at [251, 352] on input "Submit Essentials Request" at bounding box center [314, 349] width 160 height 29
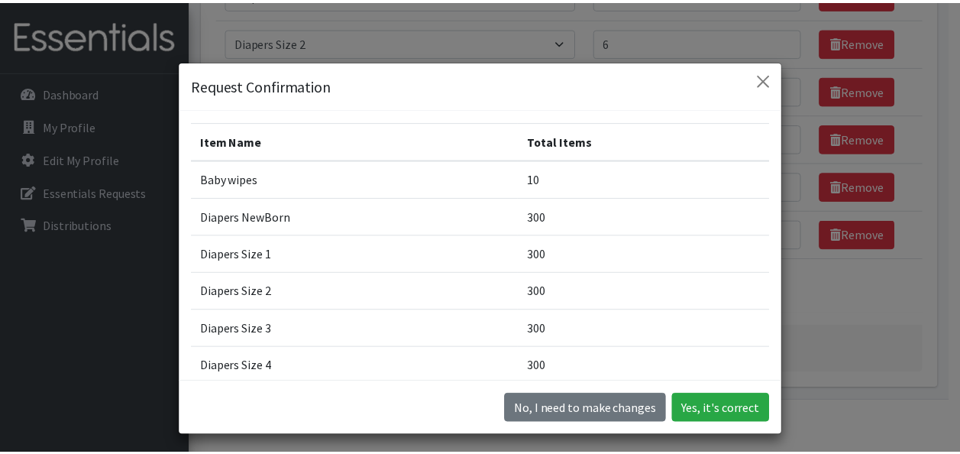
scroll to position [203, 0]
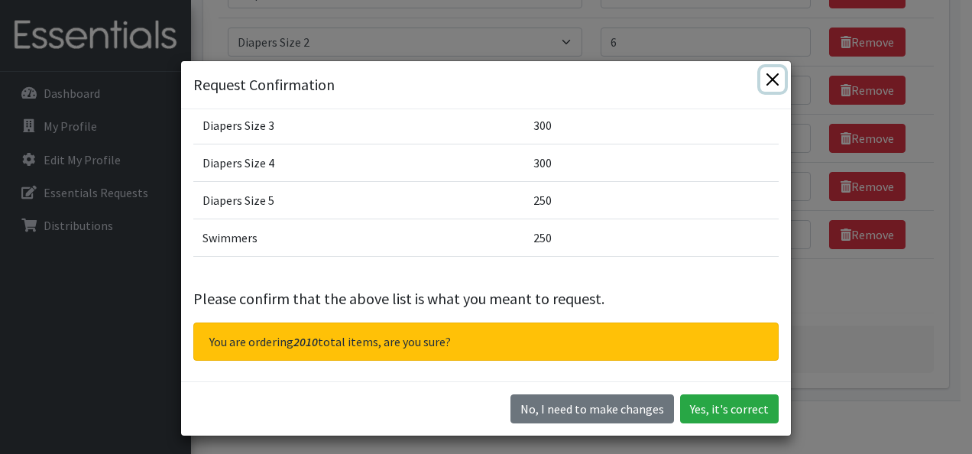
click at [767, 83] on button "Close" at bounding box center [772, 79] width 24 height 24
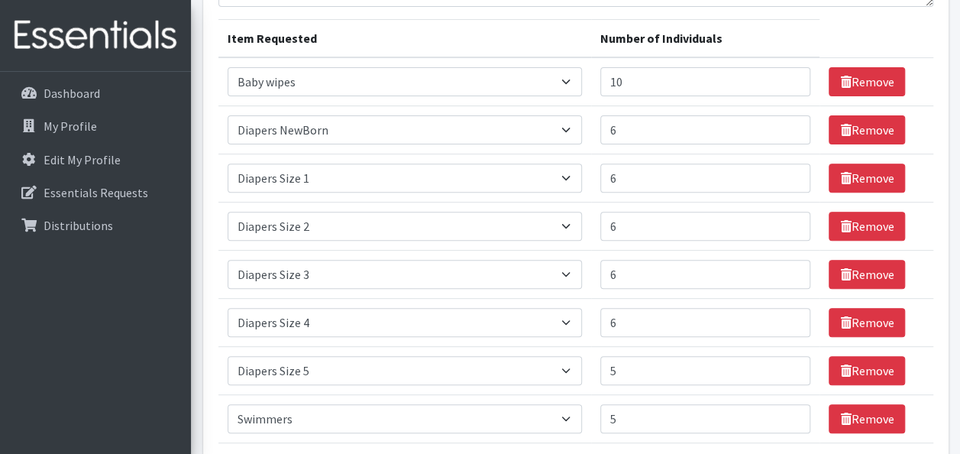
scroll to position [185, 0]
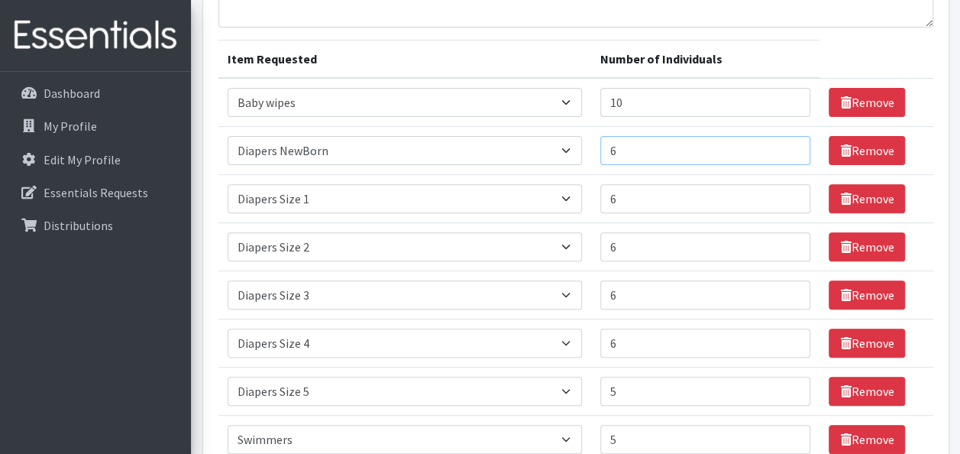
click at [639, 148] on input "6" at bounding box center [706, 150] width 211 height 29
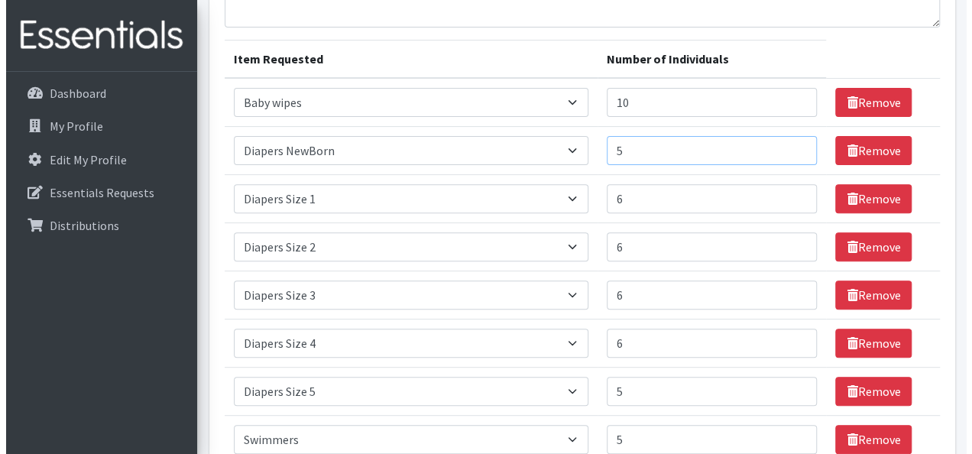
scroll to position [390, 0]
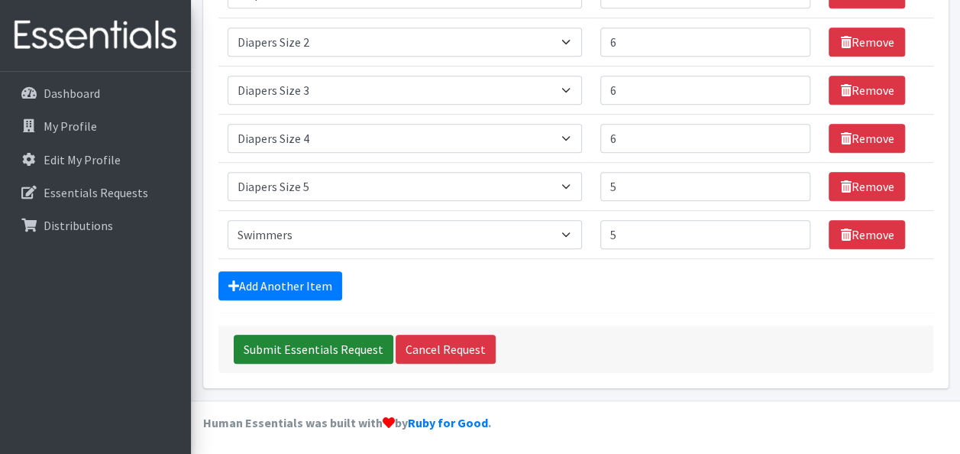
type input "5"
click at [261, 354] on input "Submit Essentials Request" at bounding box center [314, 349] width 160 height 29
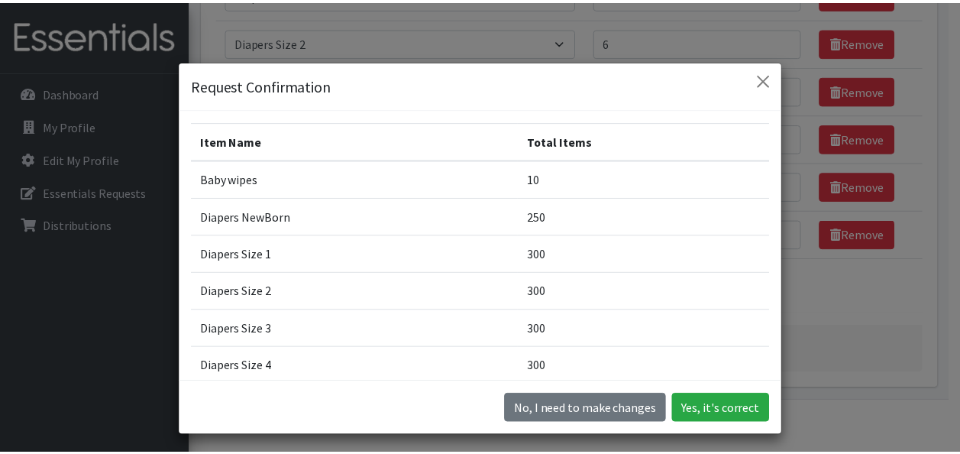
scroll to position [203, 0]
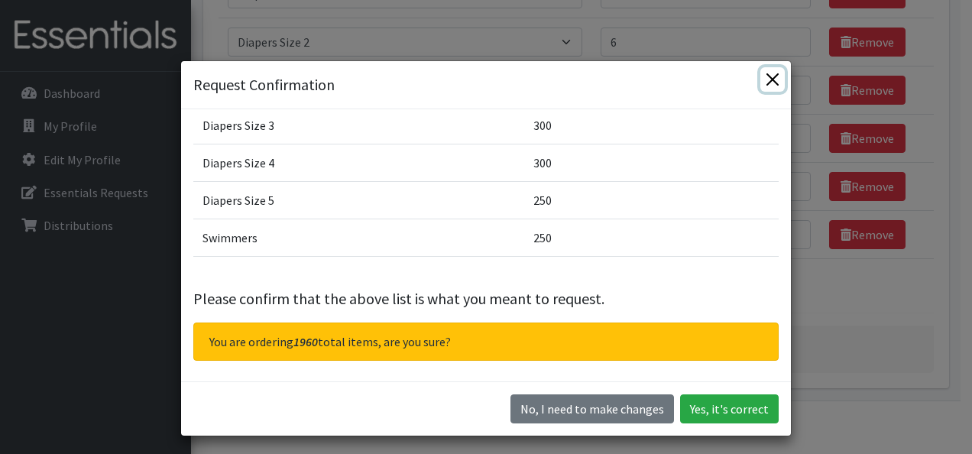
click at [766, 83] on button "Close" at bounding box center [772, 79] width 24 height 24
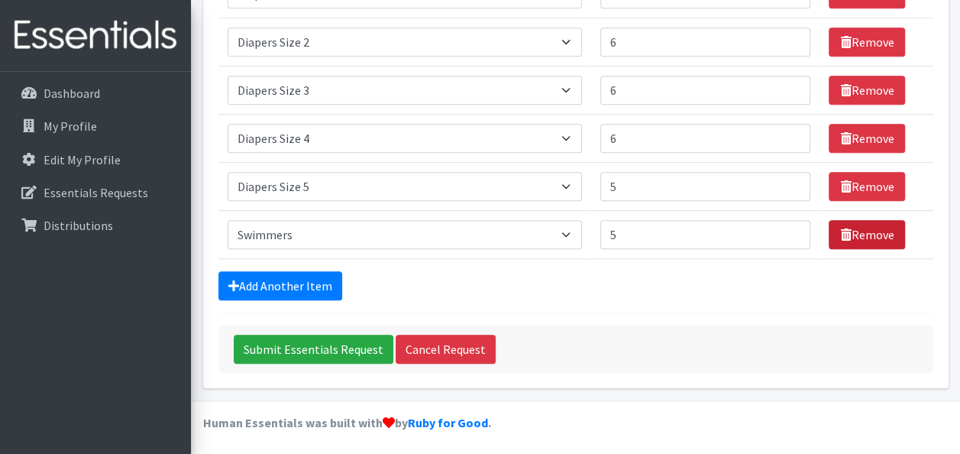
click at [833, 237] on link "Remove" at bounding box center [867, 234] width 76 height 29
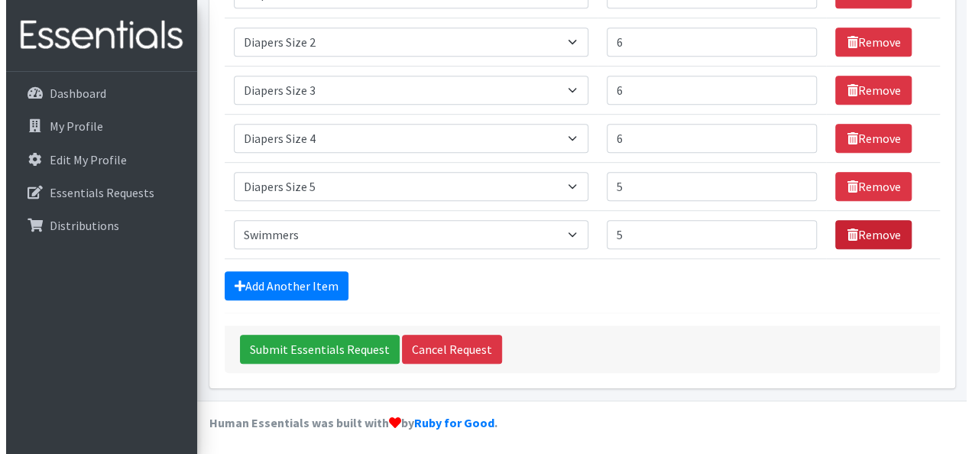
scroll to position [342, 0]
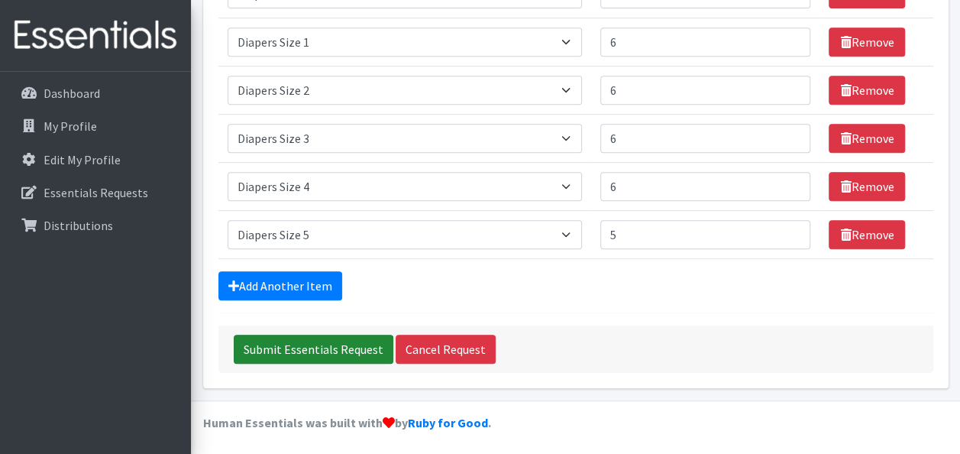
click at [302, 345] on input "Submit Essentials Request" at bounding box center [314, 349] width 160 height 29
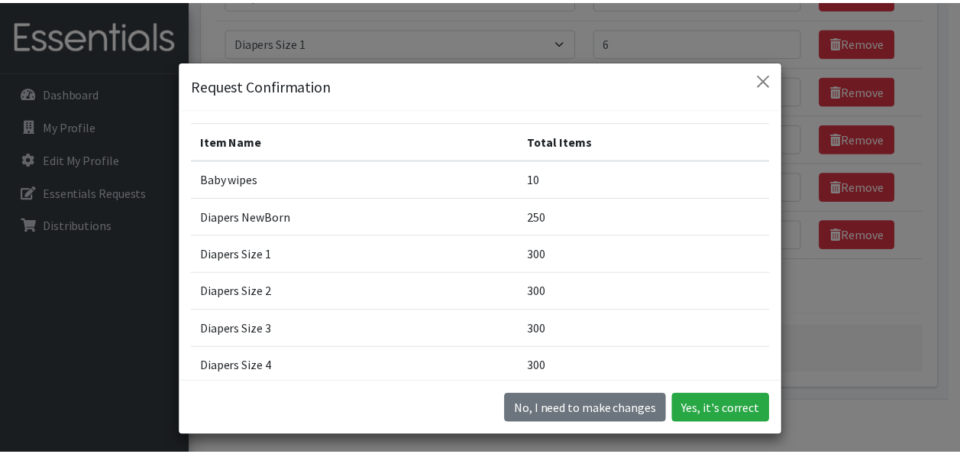
scroll to position [167, 0]
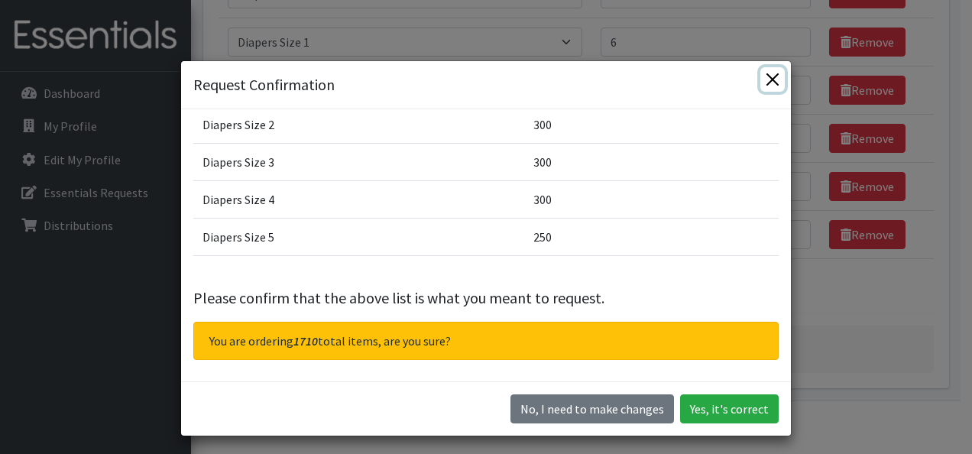
click at [772, 76] on button "Close" at bounding box center [772, 79] width 24 height 24
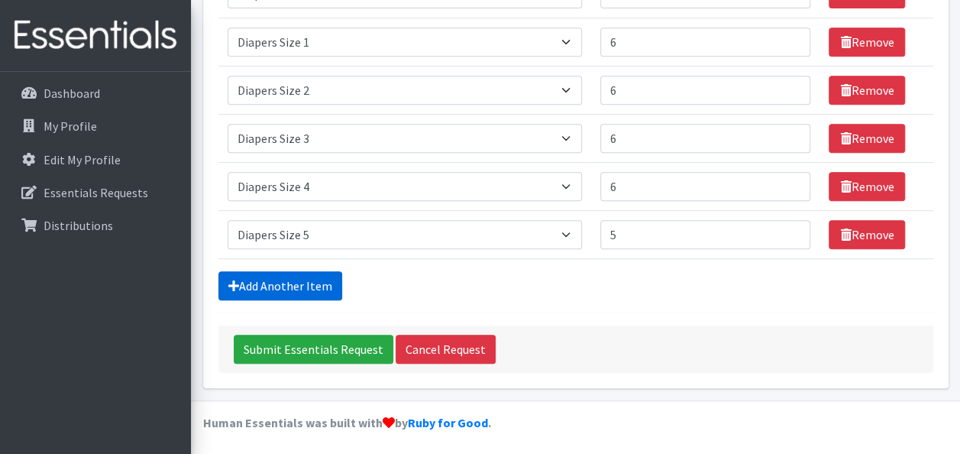
click at [333, 274] on link "Add Another Item" at bounding box center [281, 285] width 124 height 29
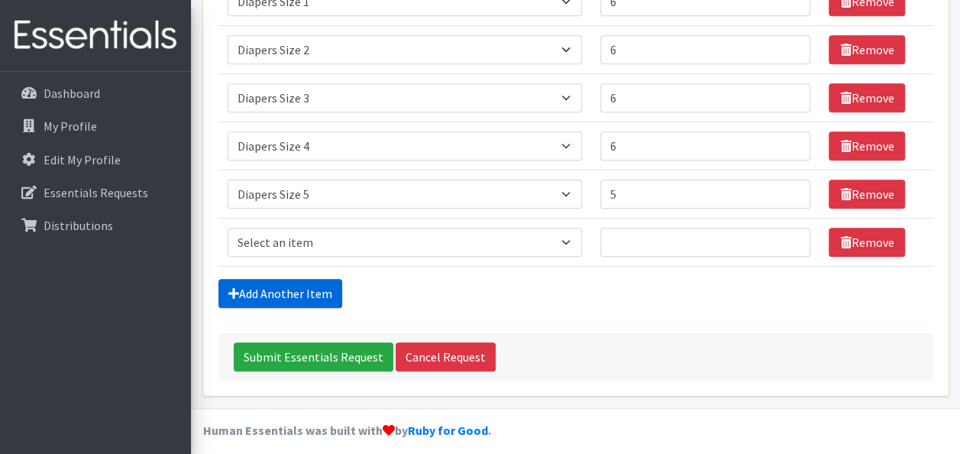
scroll to position [390, 0]
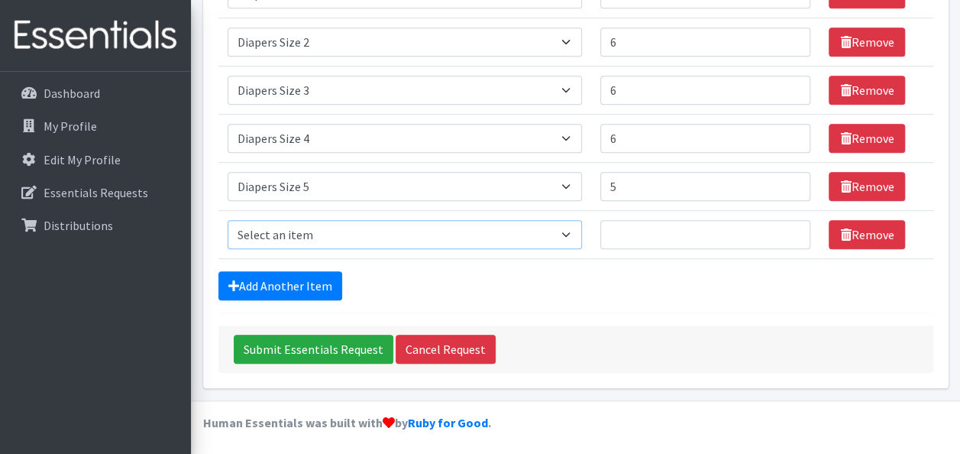
click at [474, 232] on select "Select an item # - Total number of kids being served with this order: Baby wipe…" at bounding box center [405, 234] width 355 height 29
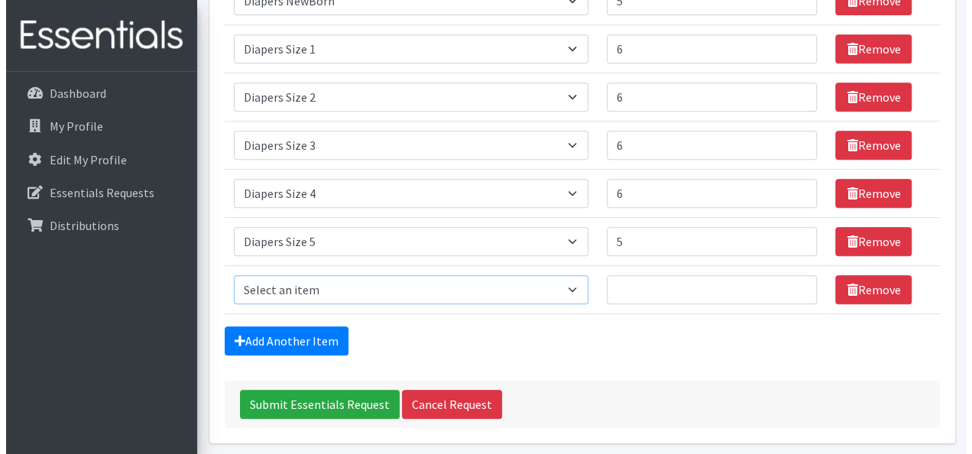
scroll to position [313, 0]
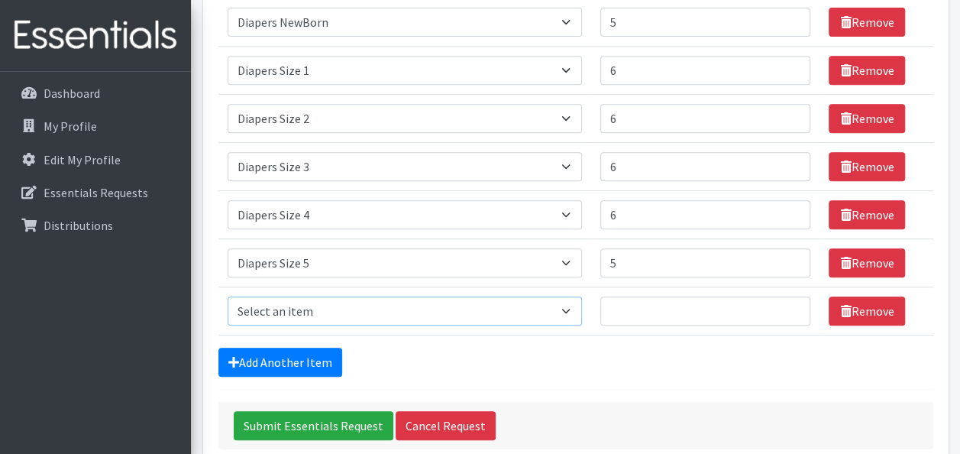
click at [408, 313] on select "Select an item # - Total number of kids being served with this order: Baby wipe…" at bounding box center [405, 310] width 355 height 29
select select "2644"
click at [228, 296] on select "Select an item # - Total number of kids being served with this order: Baby wipe…" at bounding box center [405, 310] width 355 height 29
click at [625, 318] on input "Number of Individuals" at bounding box center [706, 310] width 211 height 29
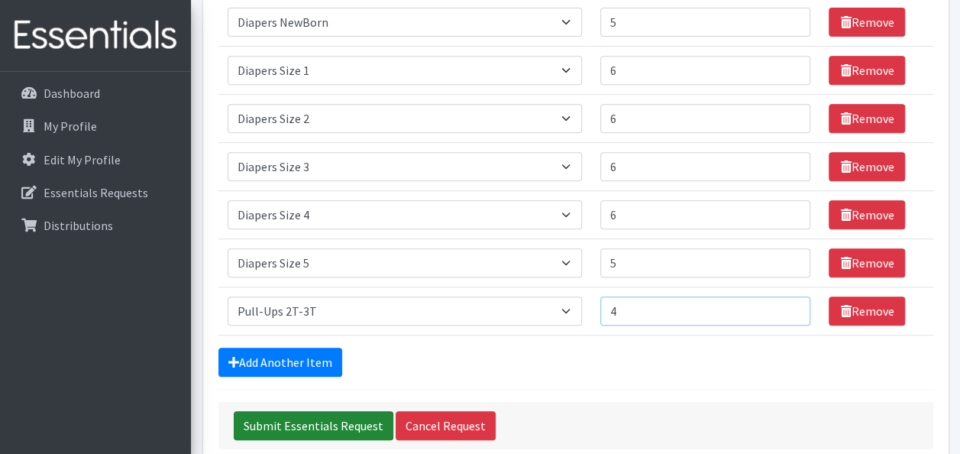
type input "4"
click at [348, 434] on input "Submit Essentials Request" at bounding box center [314, 425] width 160 height 29
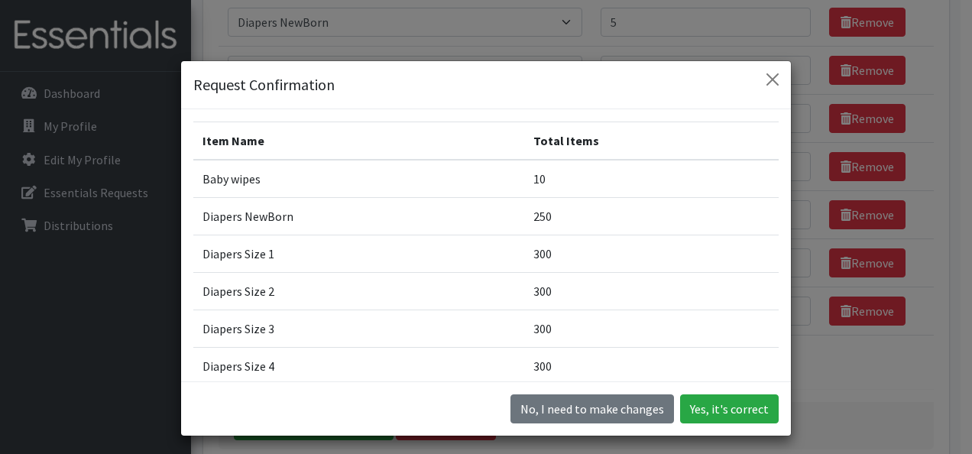
scroll to position [203, 0]
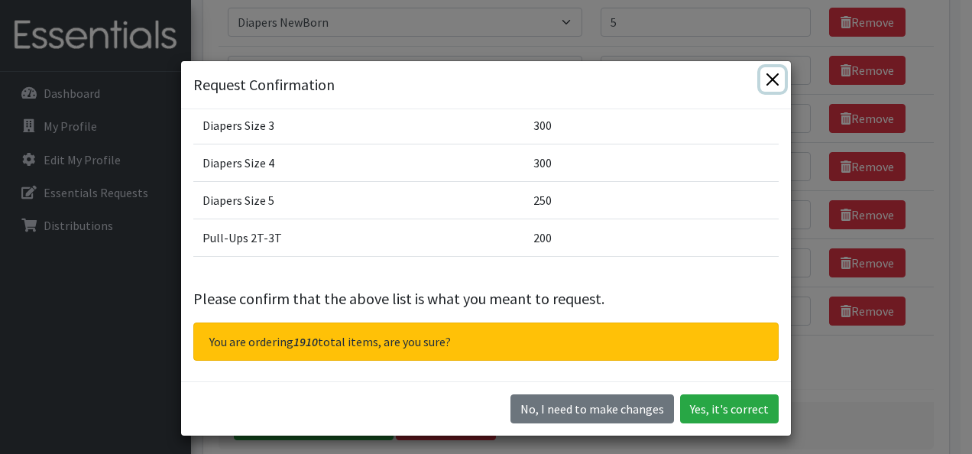
click at [761, 79] on button "Close" at bounding box center [772, 79] width 24 height 24
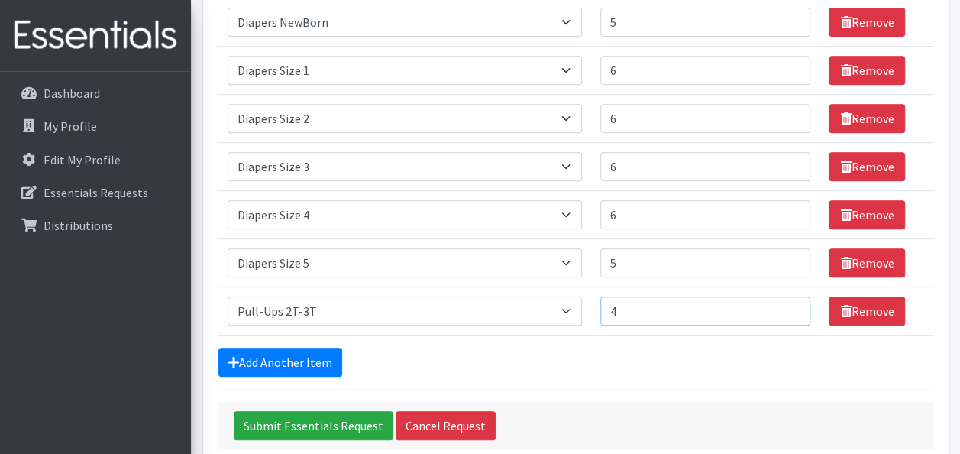
click at [646, 316] on input "4" at bounding box center [706, 310] width 211 height 29
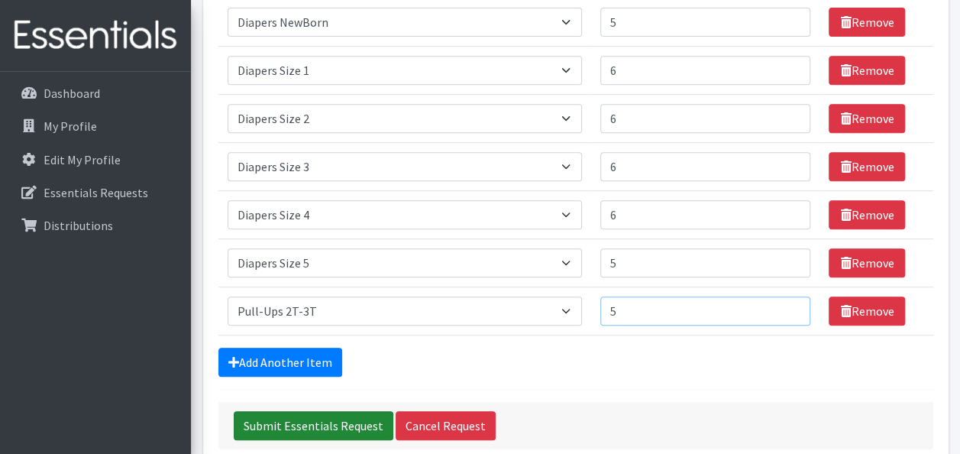
type input "5"
click at [350, 419] on input "Submit Essentials Request" at bounding box center [314, 425] width 160 height 29
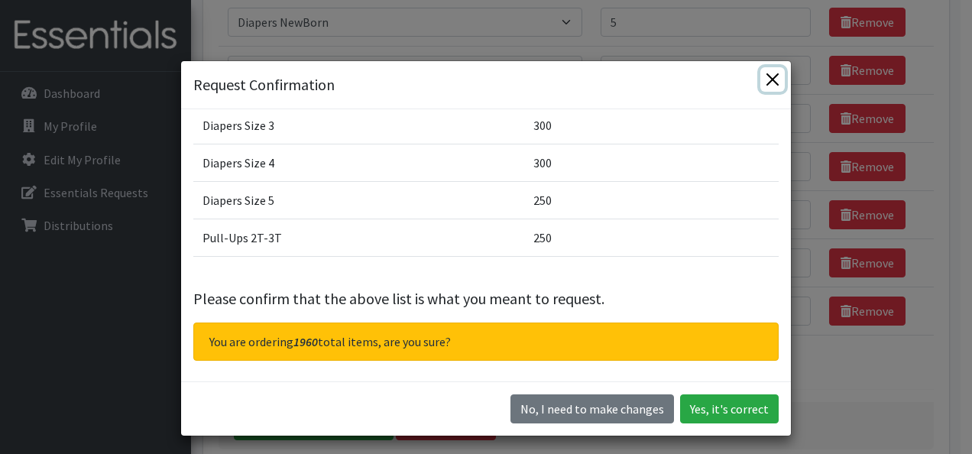
click at [765, 87] on button "Close" at bounding box center [772, 79] width 24 height 24
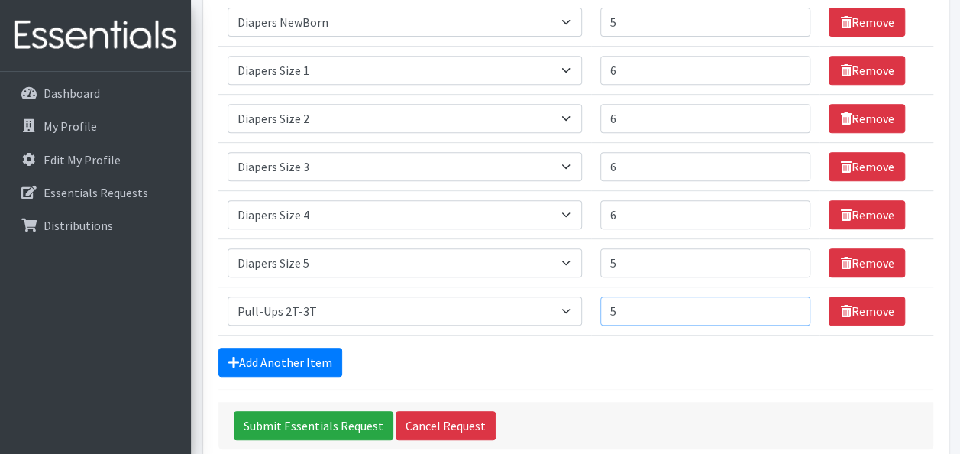
click at [634, 308] on input "5" at bounding box center [706, 310] width 211 height 29
type input "4"
click at [599, 381] on form "Comments: Item Requested Number of Individuals Item Requested Select an item # …" at bounding box center [576, 138] width 715 height 622
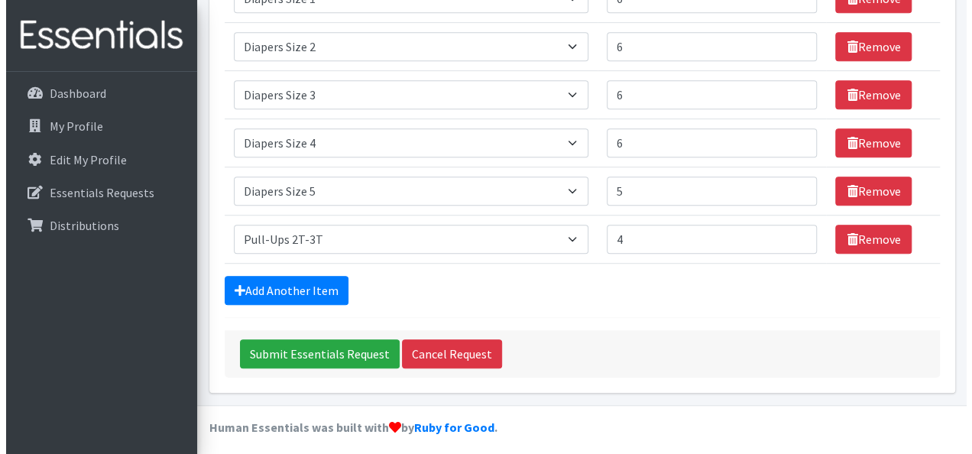
scroll to position [387, 0]
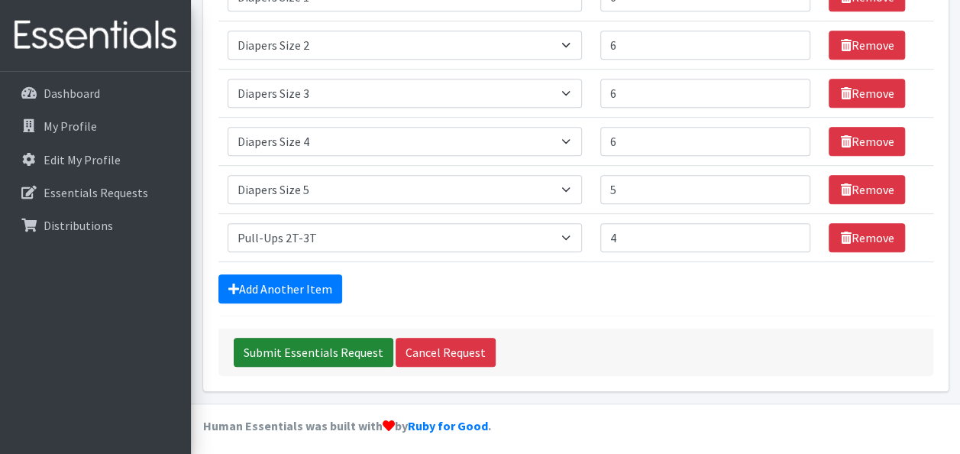
click at [304, 351] on input "Submit Essentials Request" at bounding box center [314, 352] width 160 height 29
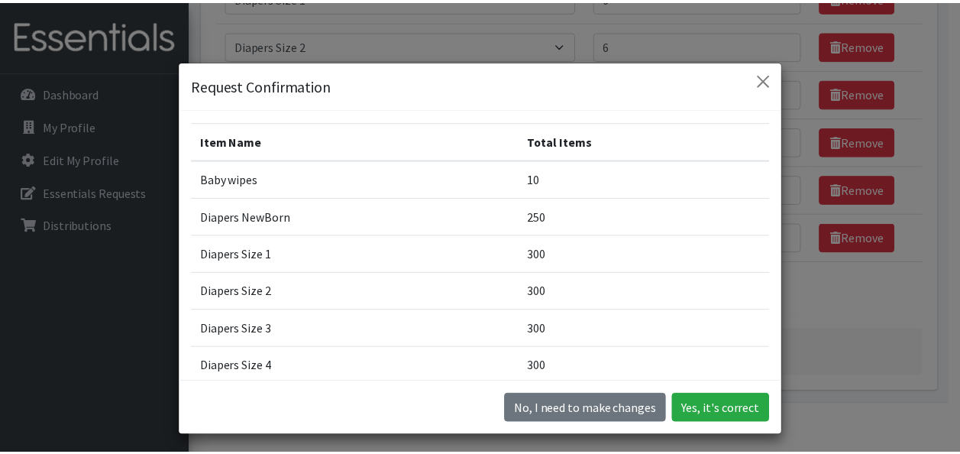
scroll to position [203, 0]
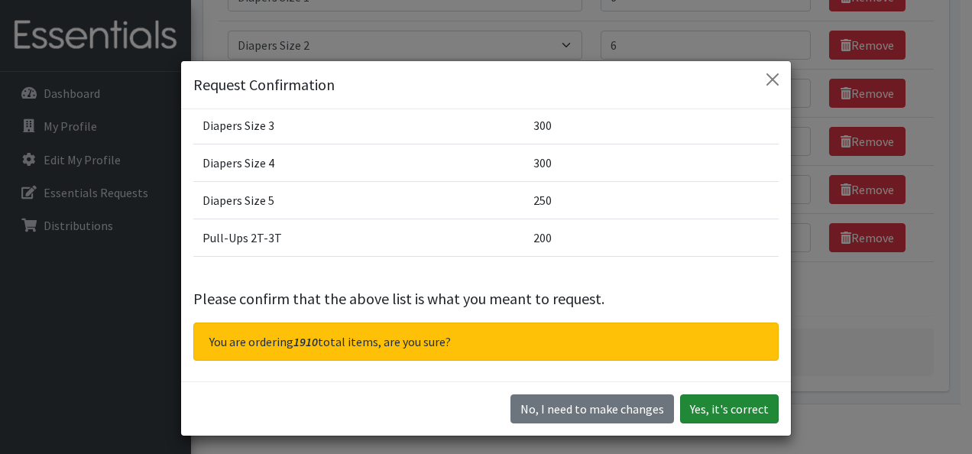
click at [759, 410] on button "Yes, it's correct" at bounding box center [729, 408] width 99 height 29
